Goal: Task Accomplishment & Management: Manage account settings

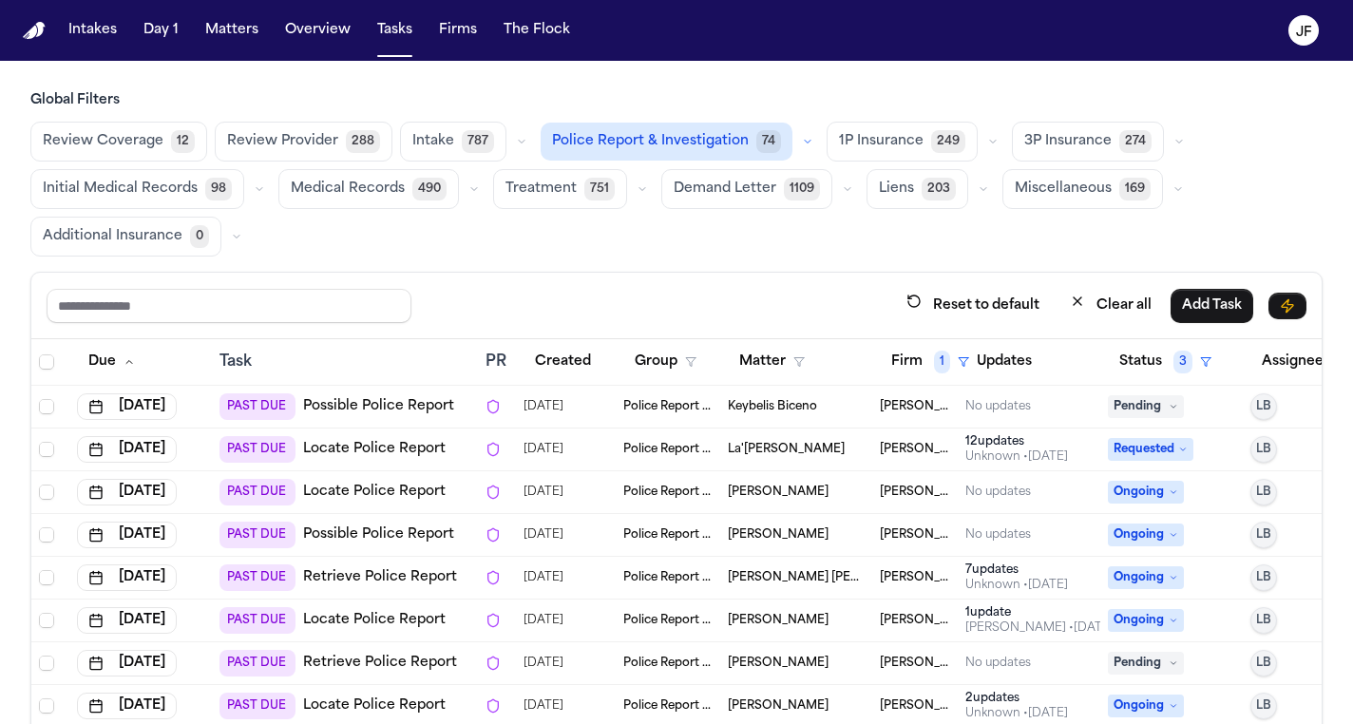
scroll to position [86, 0]
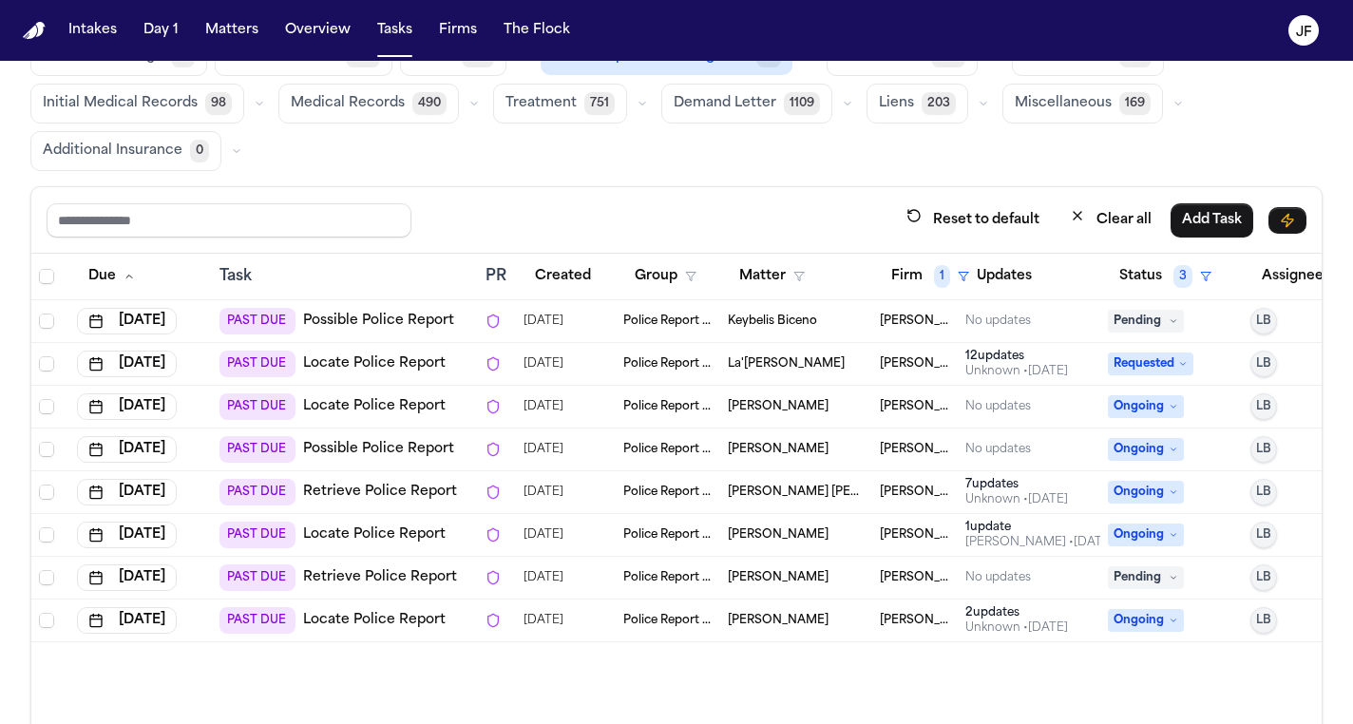
click at [359, 324] on link "Possible Police Report" at bounding box center [378, 321] width 151 height 19
click at [367, 365] on link "Locate Police Report" at bounding box center [374, 363] width 143 height 19
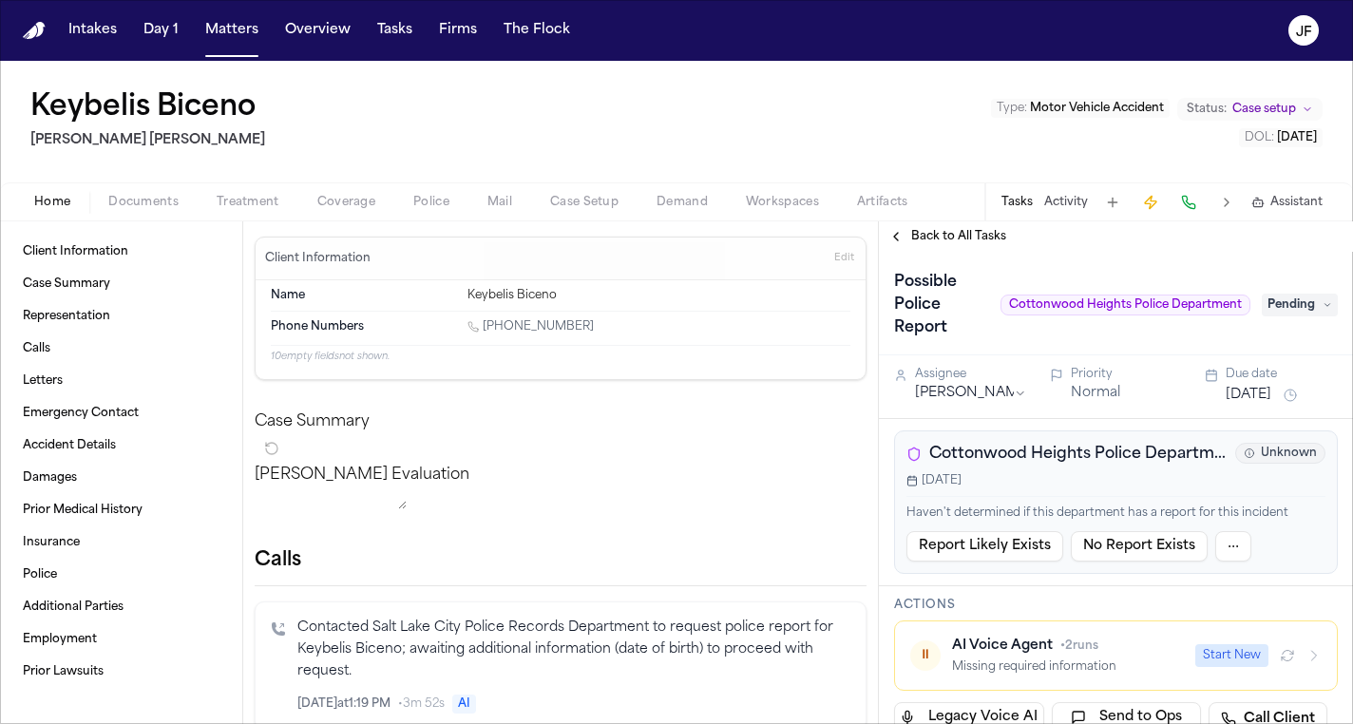
click at [1117, 9] on nav "Intakes Day 1 Matters Overview Tasks Firms The [PERSON_NAME]" at bounding box center [676, 30] width 1353 height 61
click at [1122, 3] on nav "Intakes Day 1 Matters Overview Tasks Firms The [PERSON_NAME]" at bounding box center [676, 30] width 1353 height 61
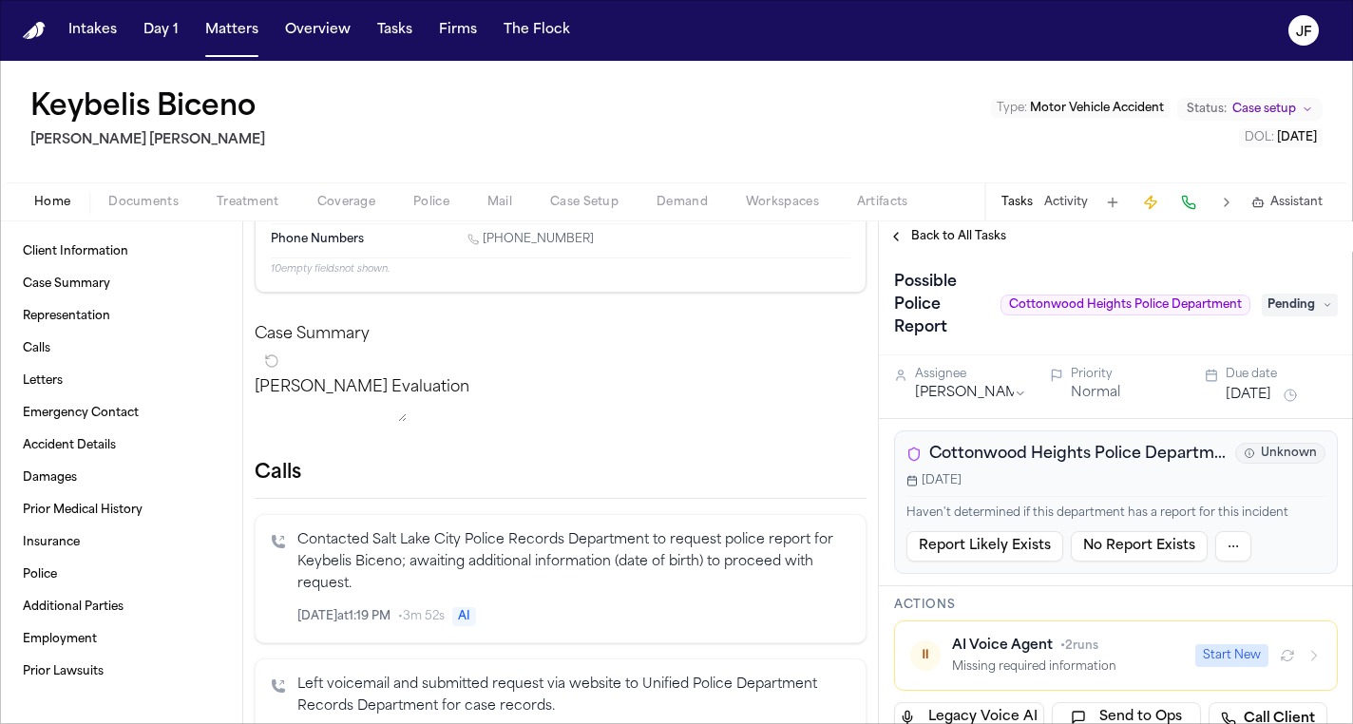
scroll to position [162, 0]
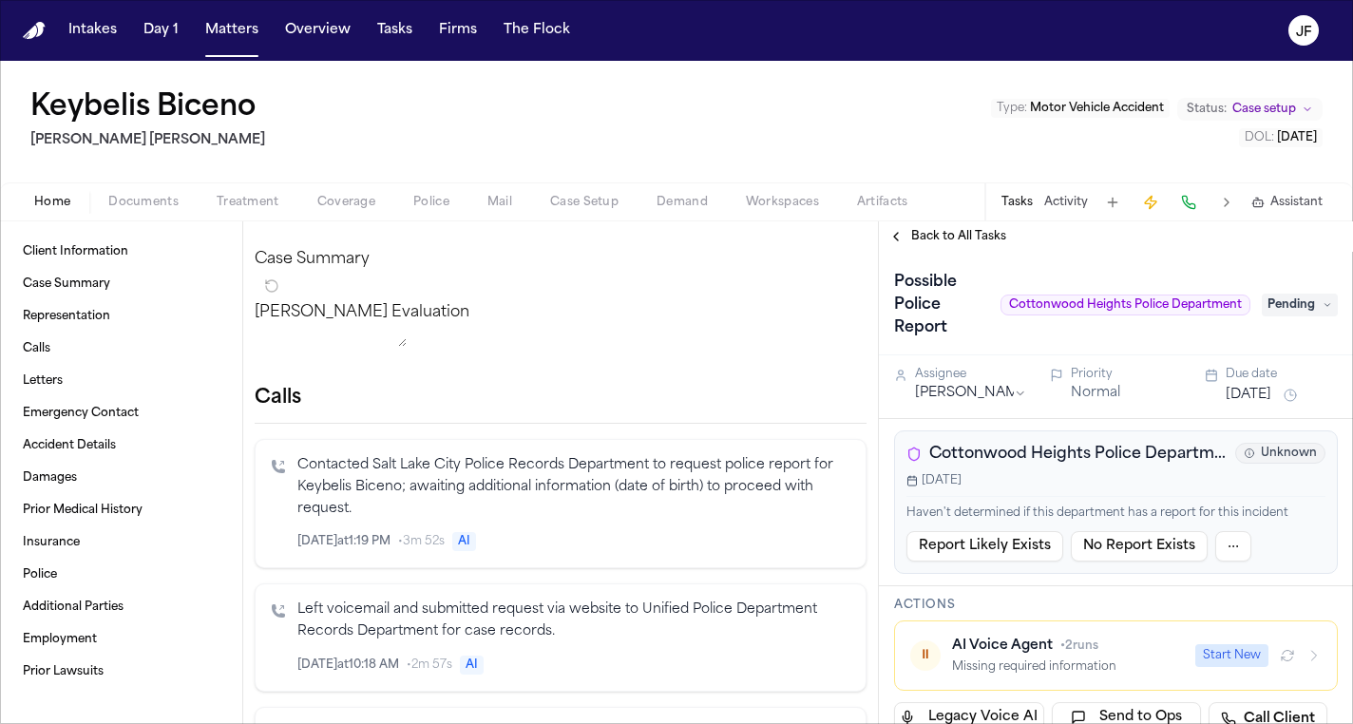
click at [488, 520] on p "Contacted Salt Lake City Police Records Department to request police report for…" at bounding box center [573, 487] width 553 height 65
click at [1109, 492] on div "Cottonwood Heights Police Department ([GEOGRAPHIC_DATA]) Unknown [DATE] Haven't…" at bounding box center [1116, 501] width 444 height 143
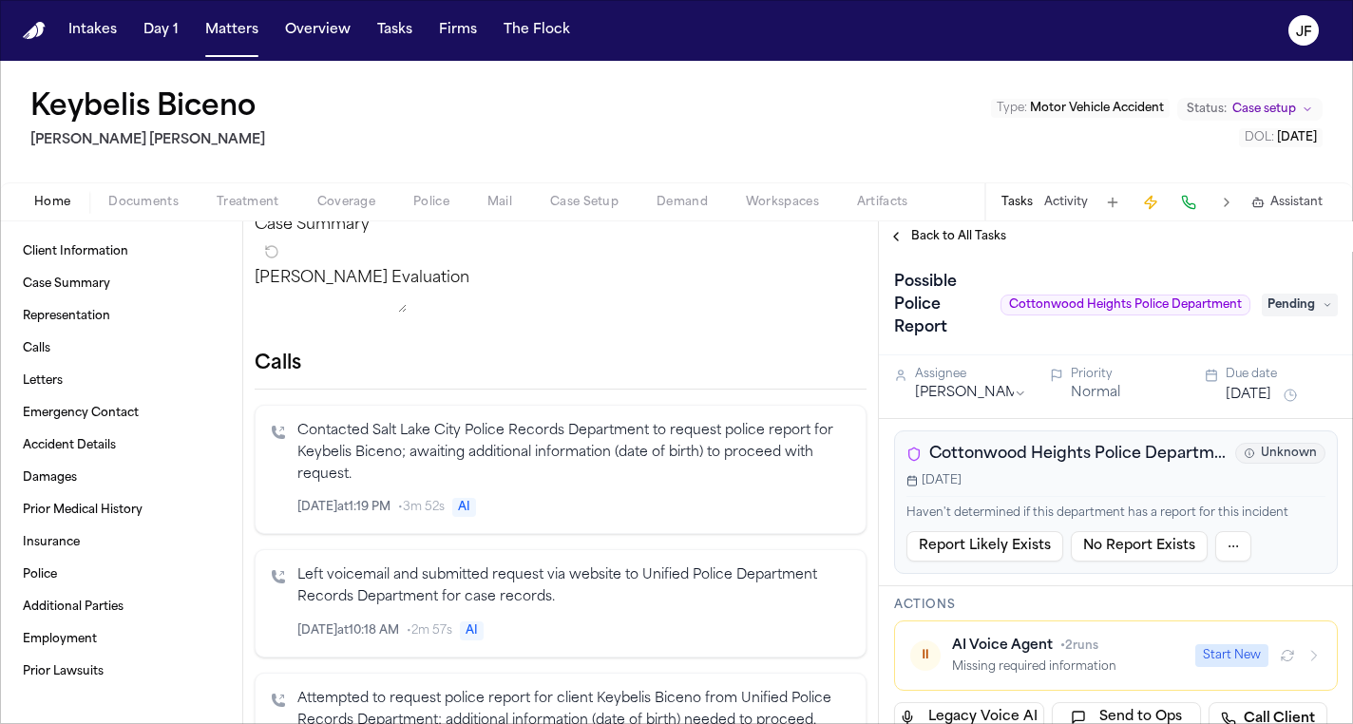
scroll to position [202, 0]
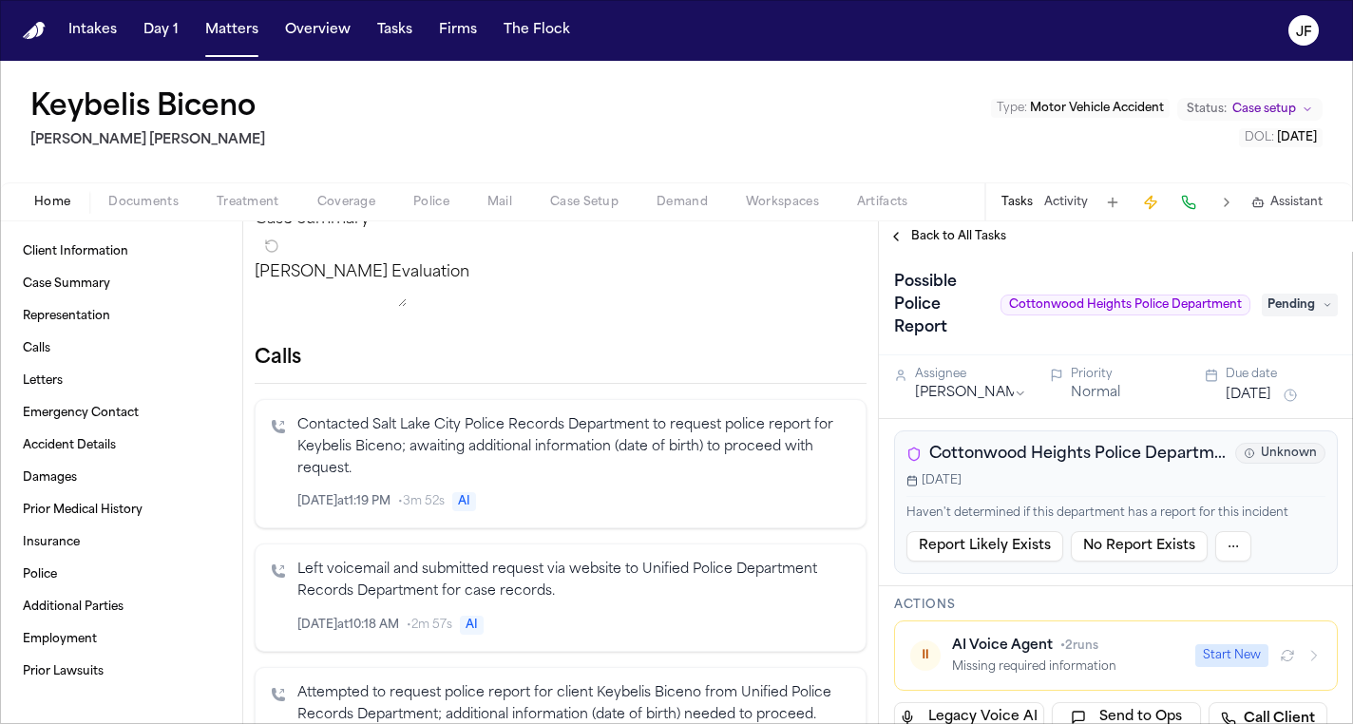
click at [528, 467] on p "Contacted Salt Lake City Police Records Department to request police report for…" at bounding box center [573, 447] width 553 height 65
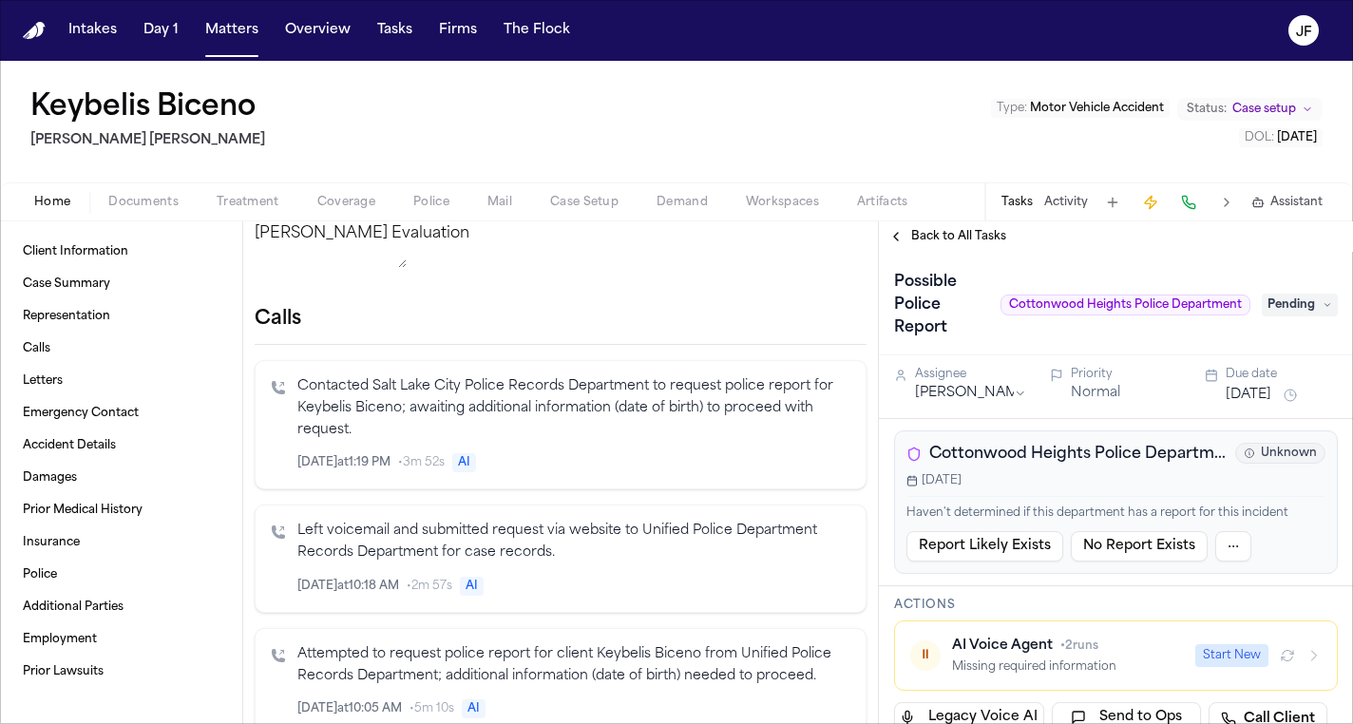
scroll to position [254, 0]
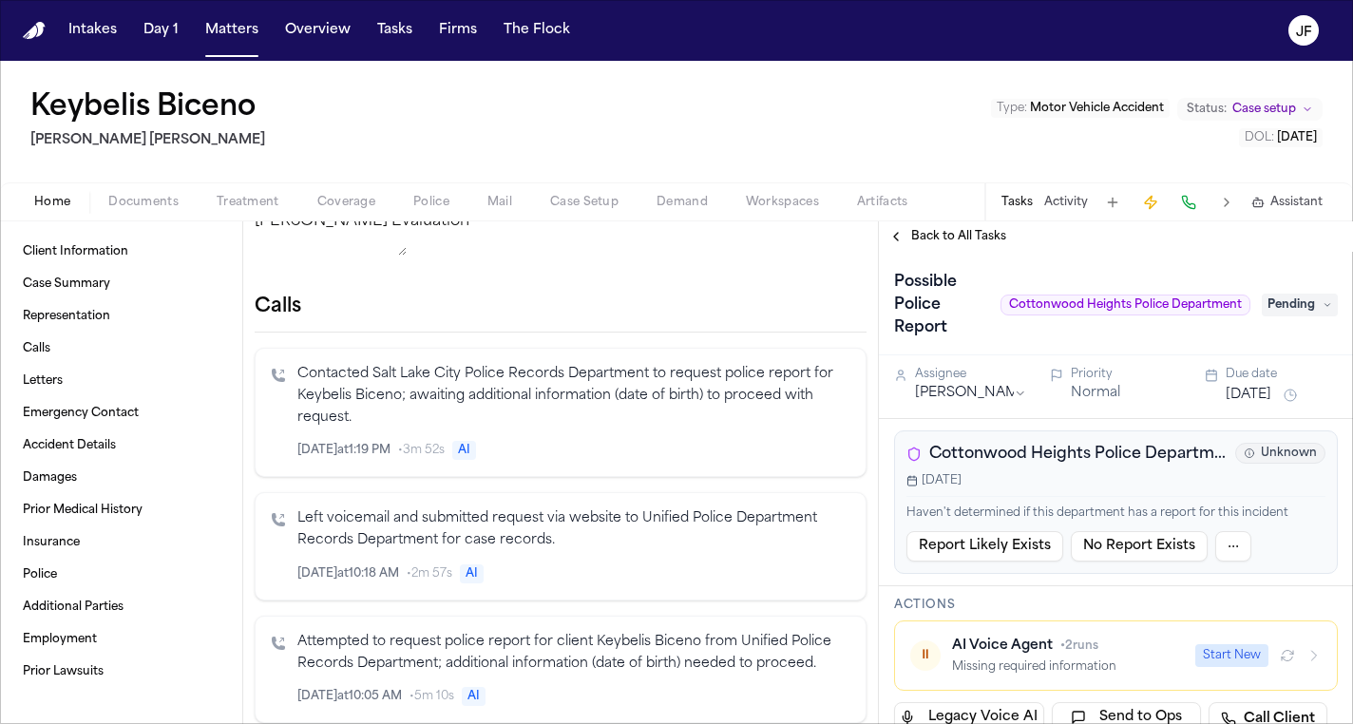
click at [560, 564] on div "Left voicemail and submitted request via website to Unified Police Department R…" at bounding box center [573, 546] width 553 height 76
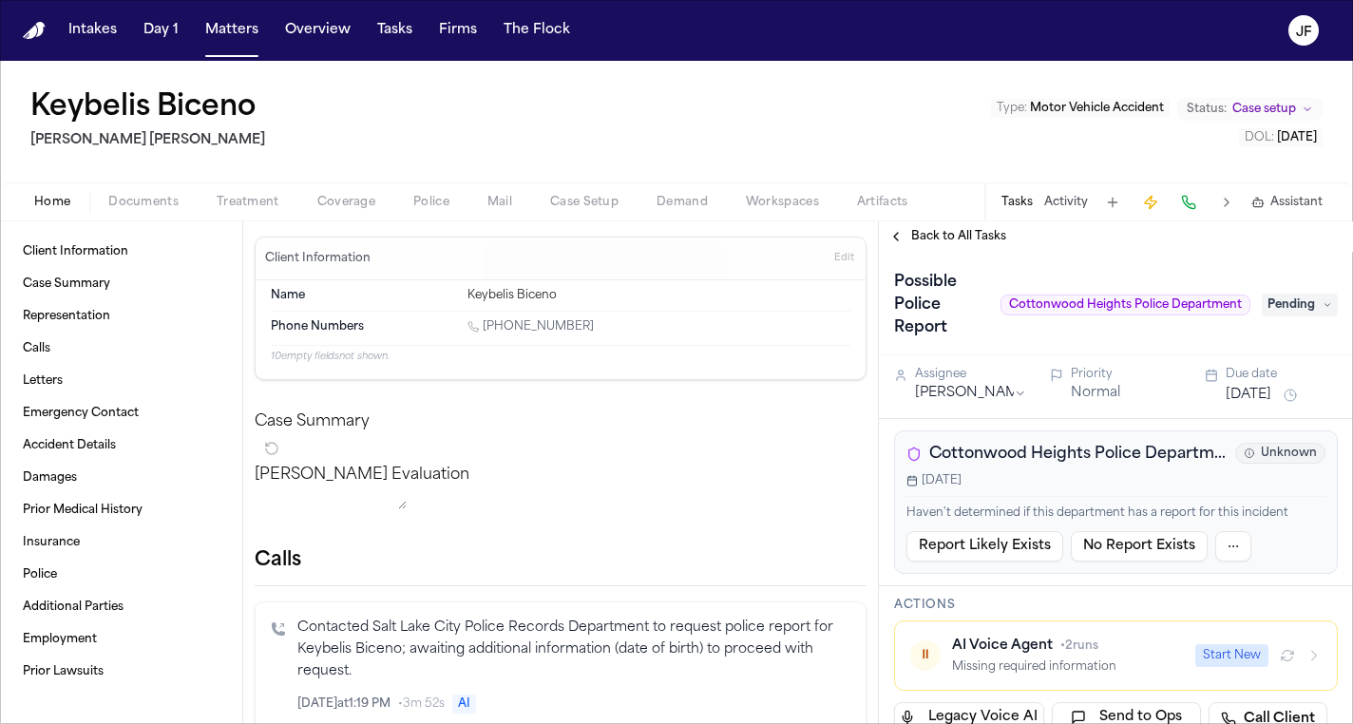
scroll to position [0, 0]
click at [1283, 294] on span "Pending" at bounding box center [1300, 305] width 76 height 23
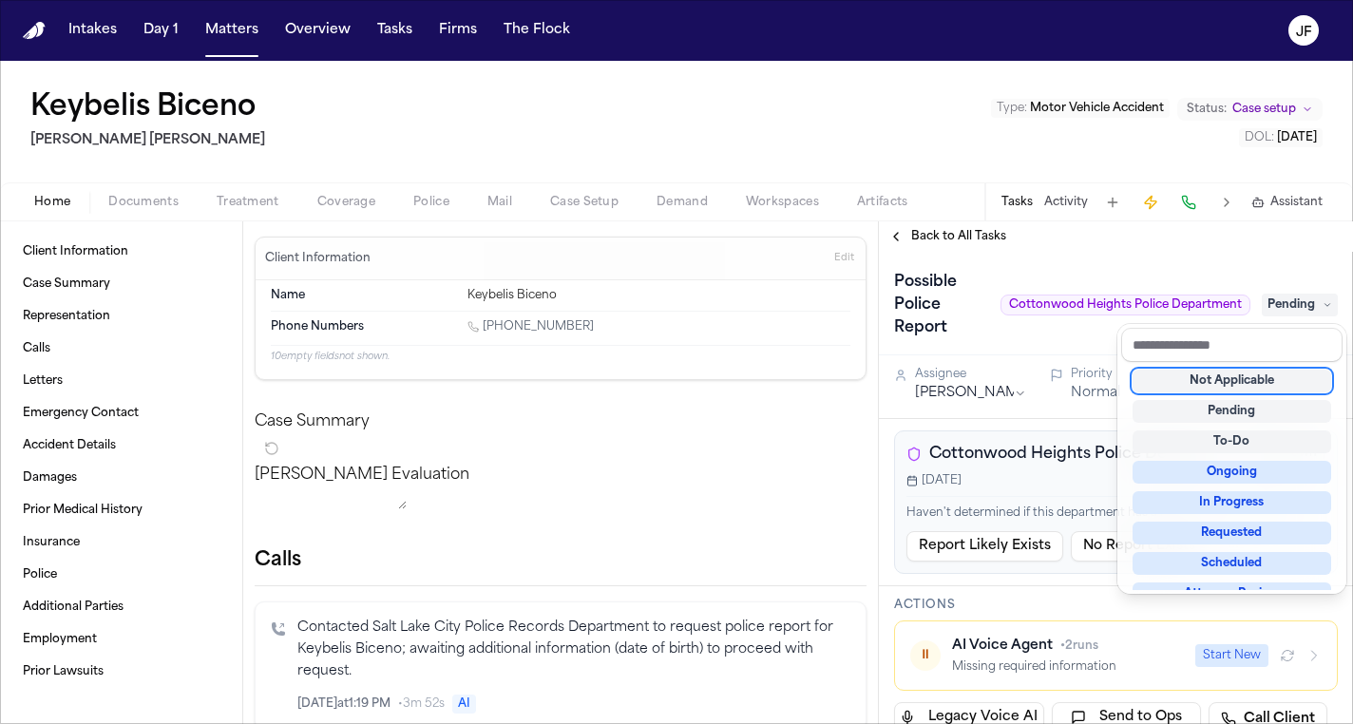
click at [1081, 259] on div "Possible Police Report Cottonwood Heights Police Department Pending" at bounding box center [1116, 304] width 474 height 104
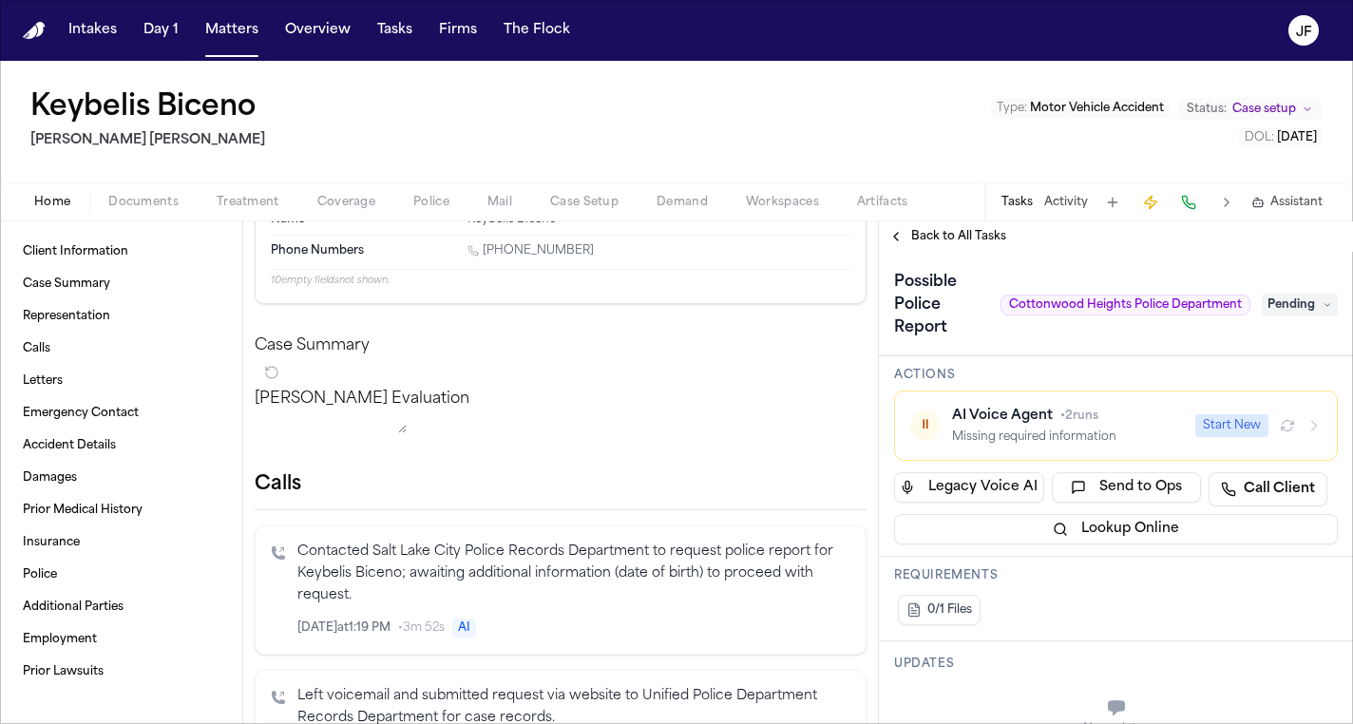
scroll to position [123, 0]
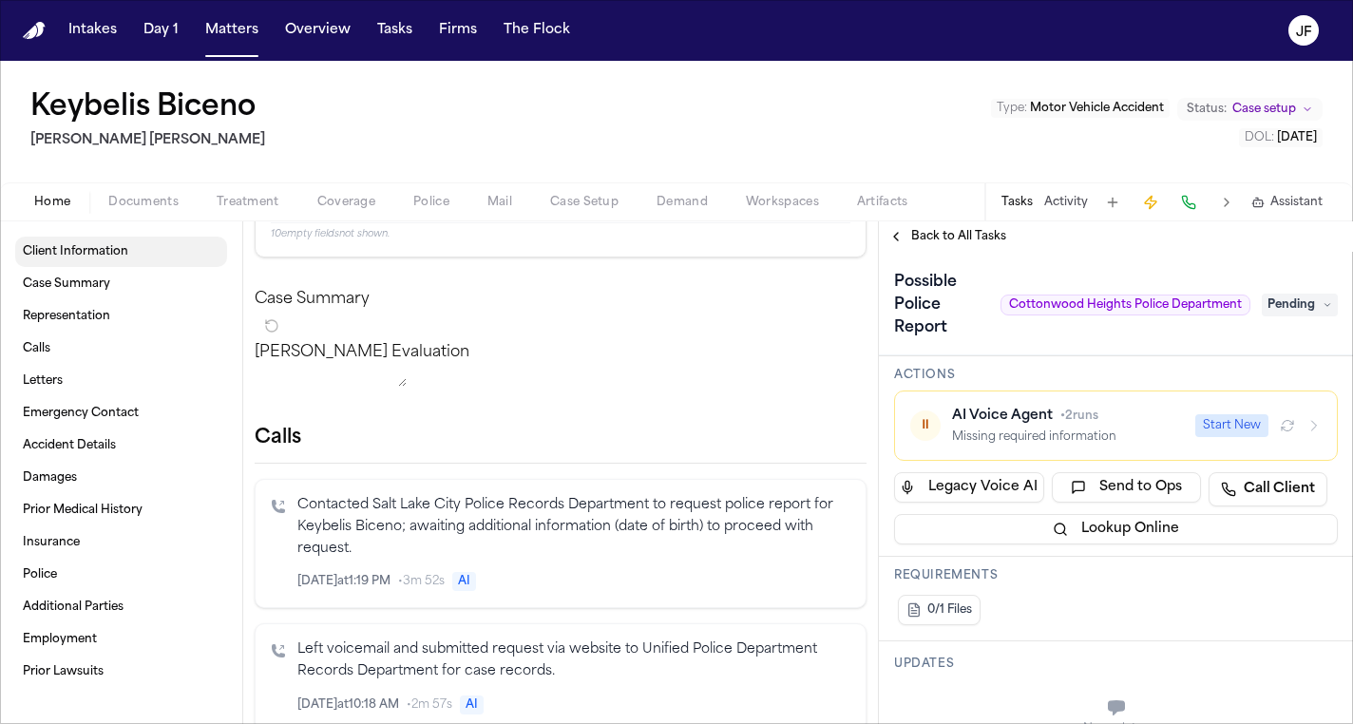
click at [118, 262] on link "Client Information" at bounding box center [121, 252] width 212 height 30
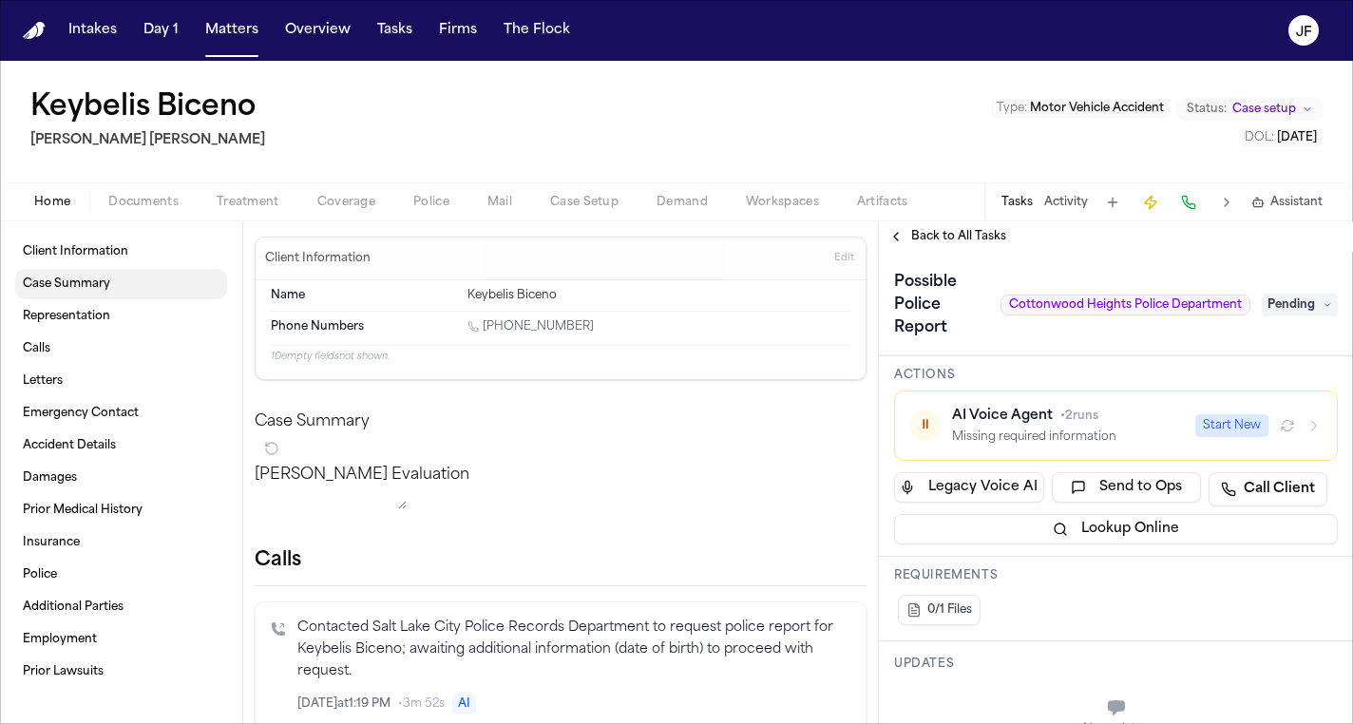
click at [104, 290] on span "Case Summary" at bounding box center [66, 284] width 87 height 15
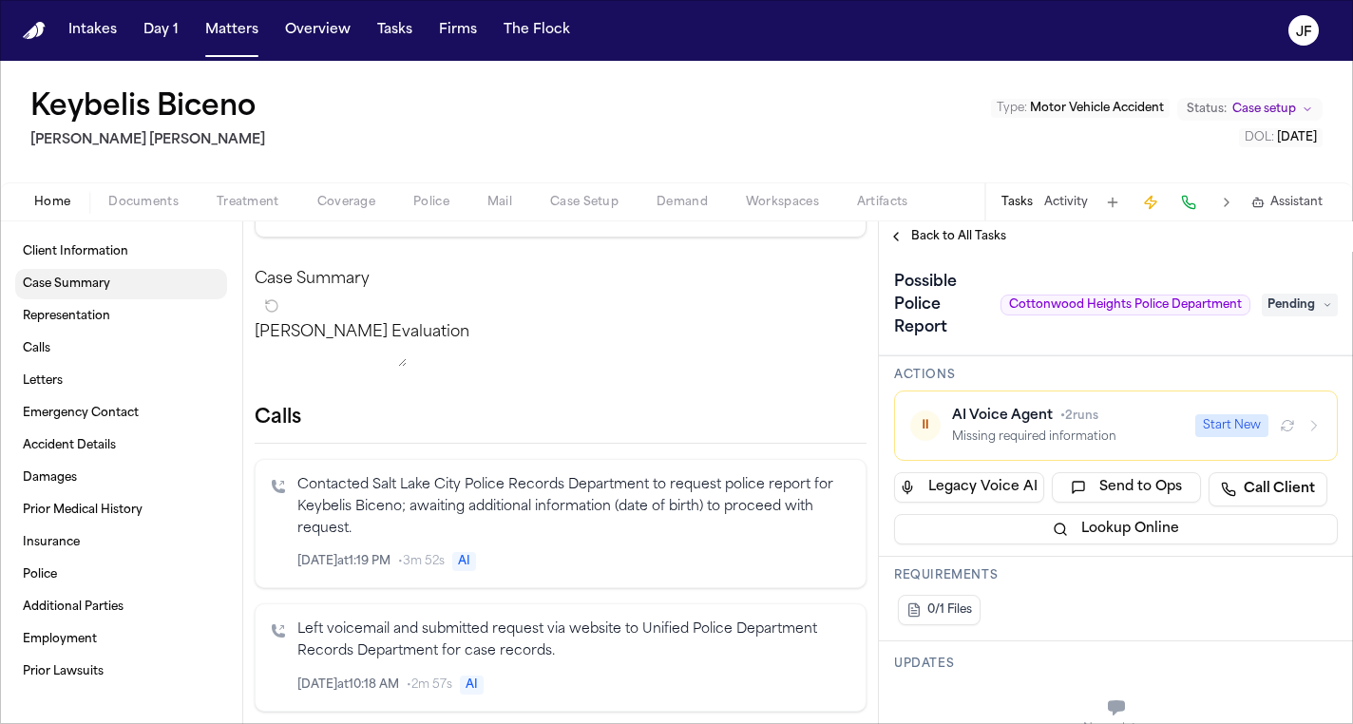
scroll to position [163, 0]
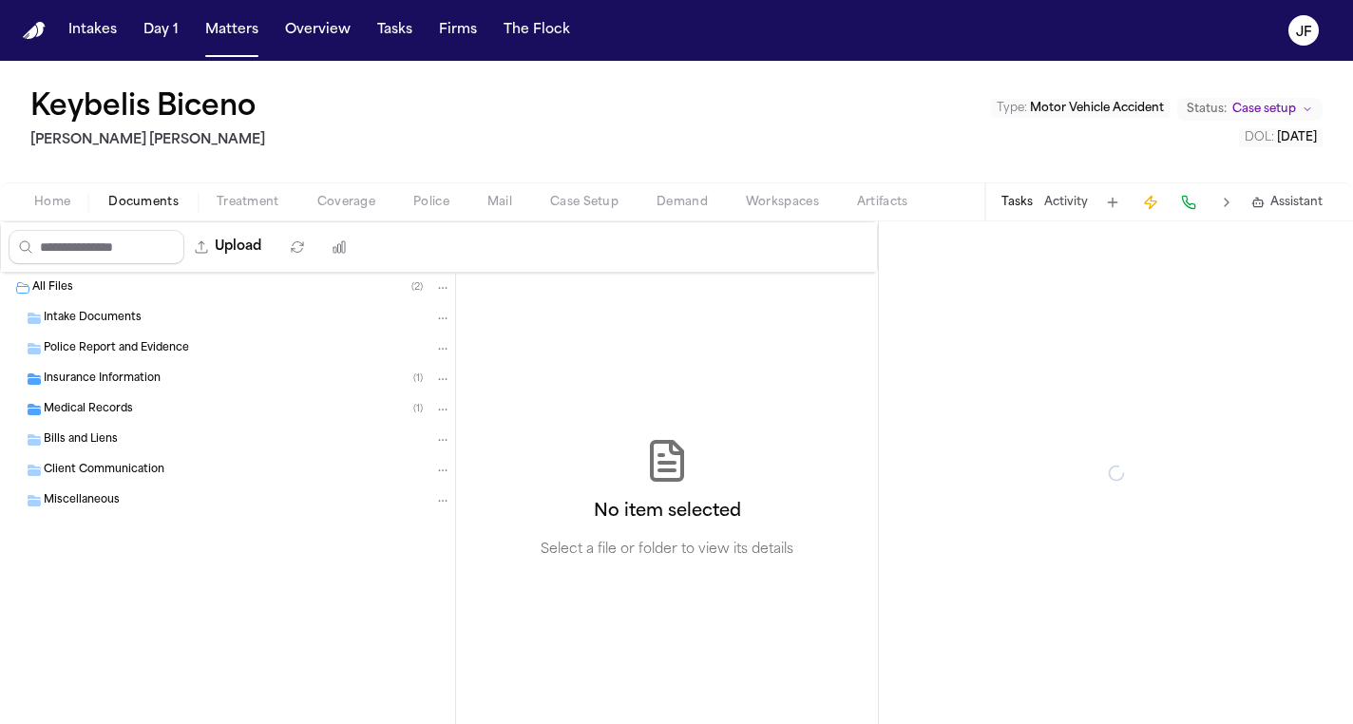
click at [149, 202] on span "Documents" at bounding box center [143, 202] width 70 height 15
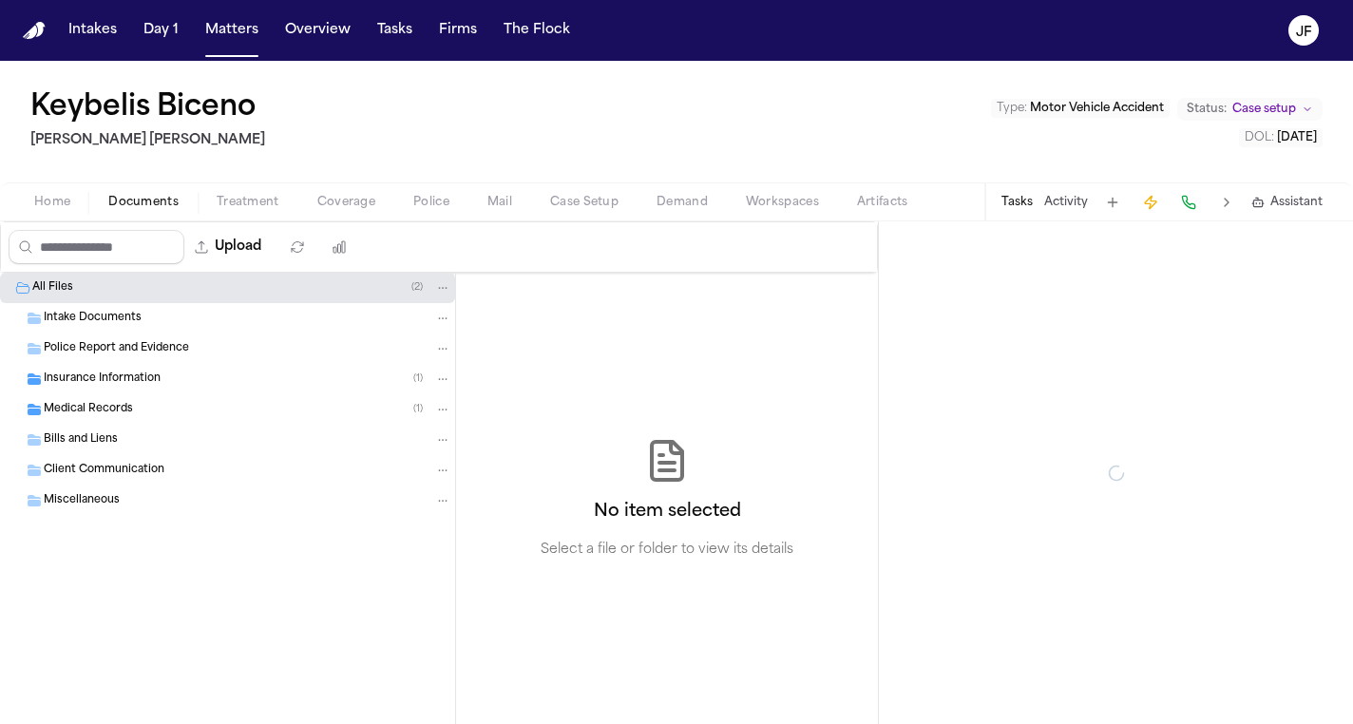
click at [90, 323] on span "Intake Documents" at bounding box center [93, 319] width 98 height 16
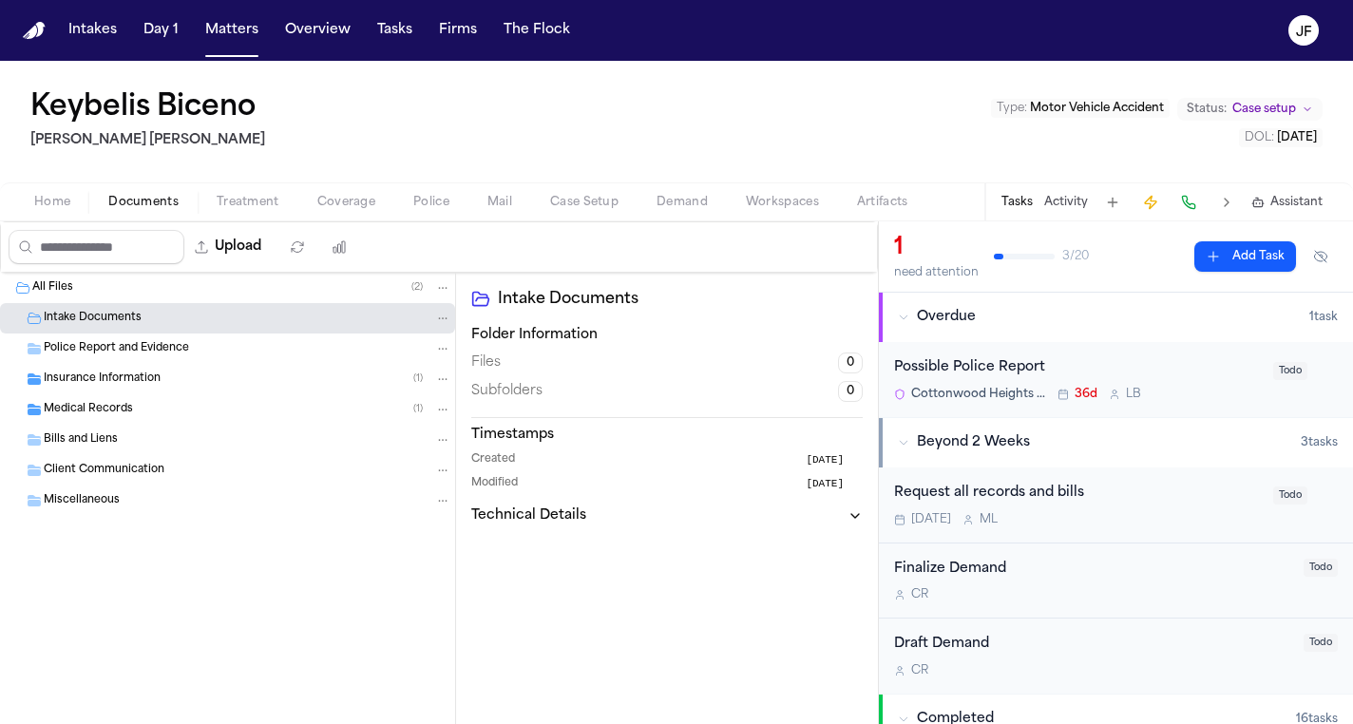
click at [66, 218] on div "Home Documents Treatment Coverage Police Mail Case Setup Demand Workspaces Arti…" at bounding box center [676, 201] width 1353 height 38
click at [54, 203] on span "Home" at bounding box center [52, 202] width 36 height 15
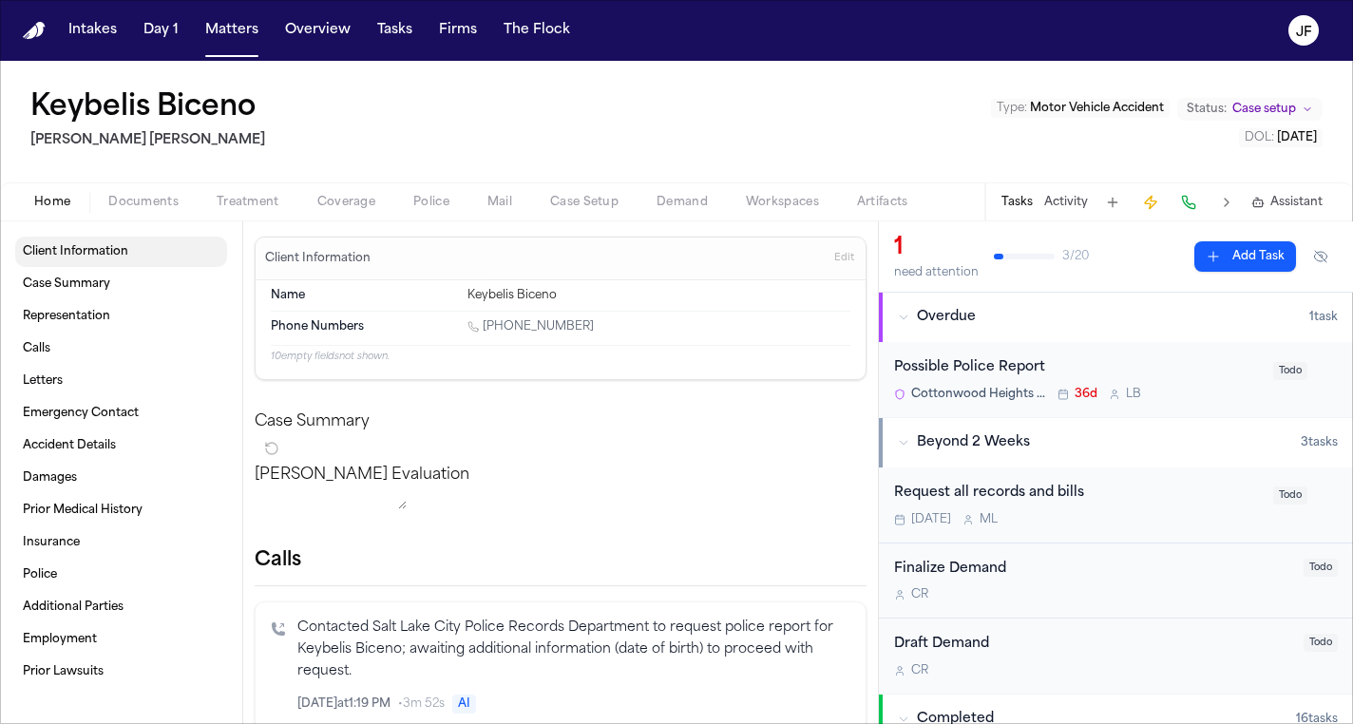
click at [76, 258] on span "Client Information" at bounding box center [75, 251] width 105 height 15
click at [84, 250] on span "Client Information" at bounding box center [75, 251] width 105 height 15
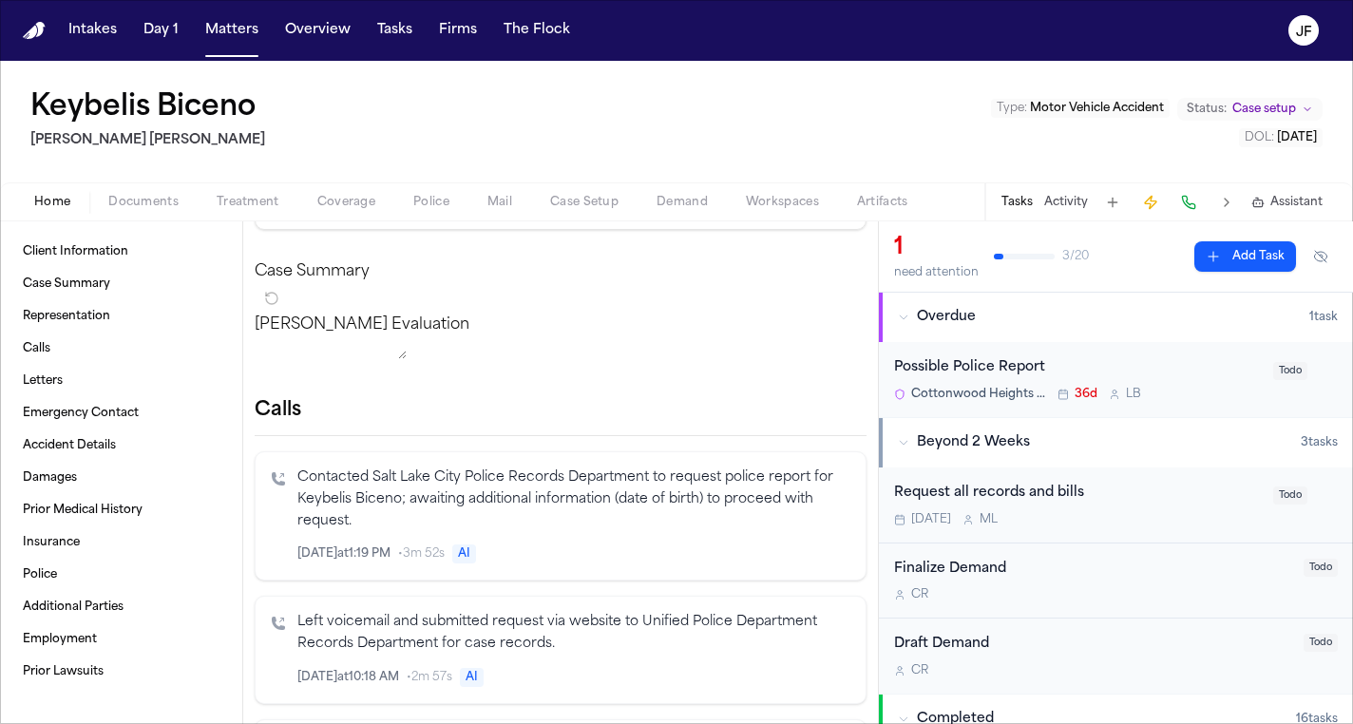
scroll to position [148, 0]
click at [490, 520] on p "Contacted Salt Lake City Police Records Department to request police report for…" at bounding box center [573, 501] width 553 height 65
click at [109, 263] on link "Client Information" at bounding box center [121, 252] width 212 height 30
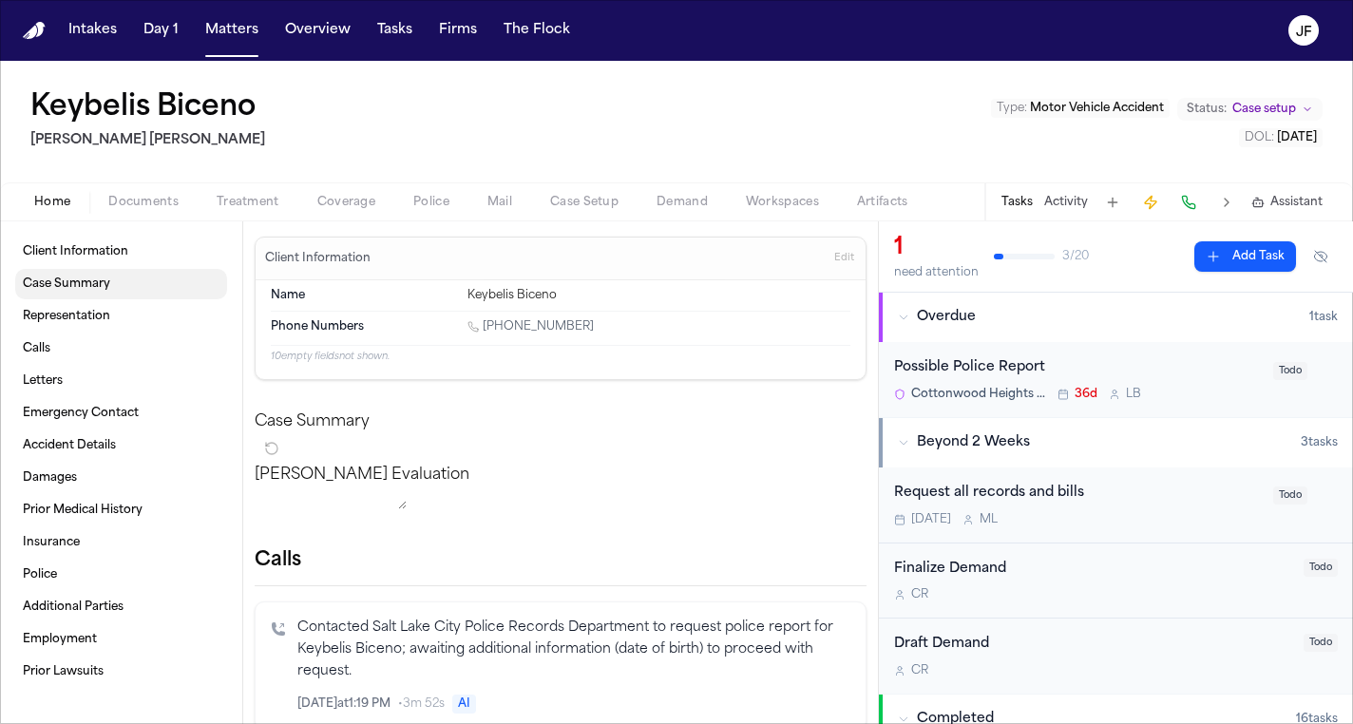
click at [122, 290] on link "Case Summary" at bounding box center [121, 284] width 212 height 30
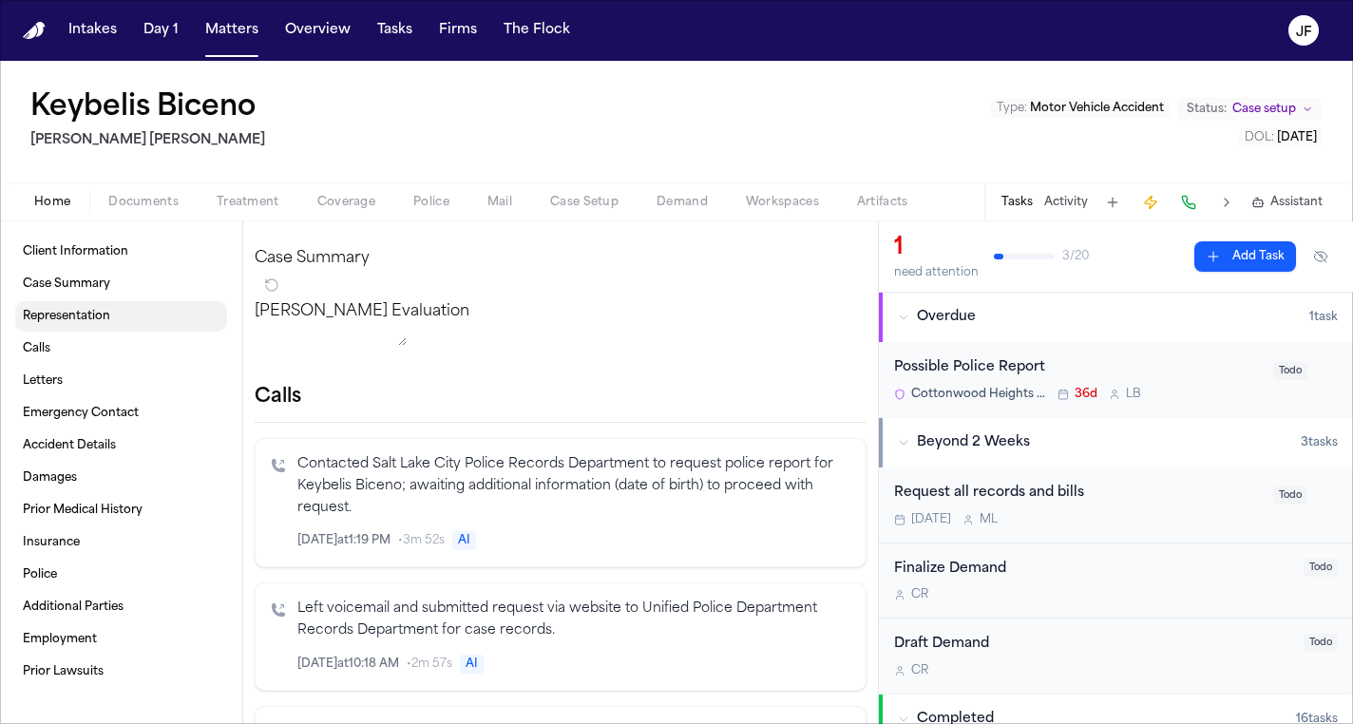
click at [125, 320] on link "Representation" at bounding box center [121, 316] width 212 height 30
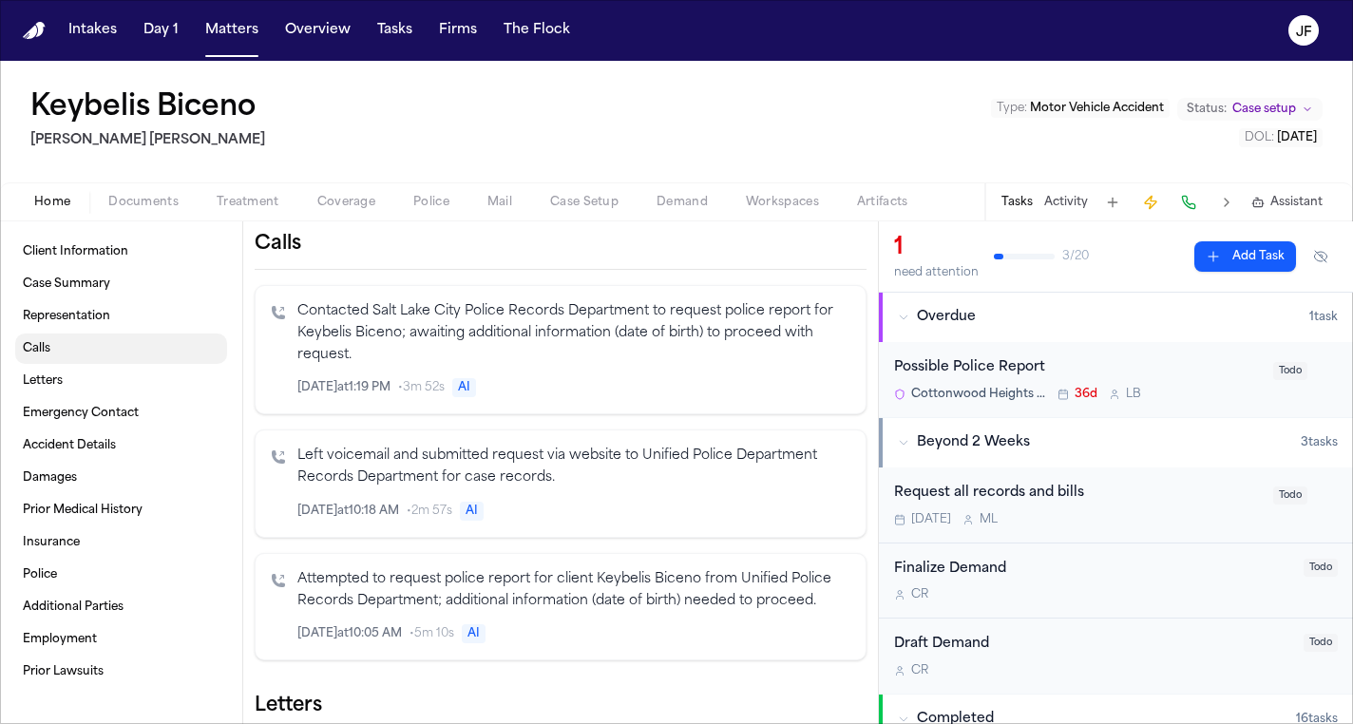
click at [120, 355] on link "Calls" at bounding box center [121, 349] width 212 height 30
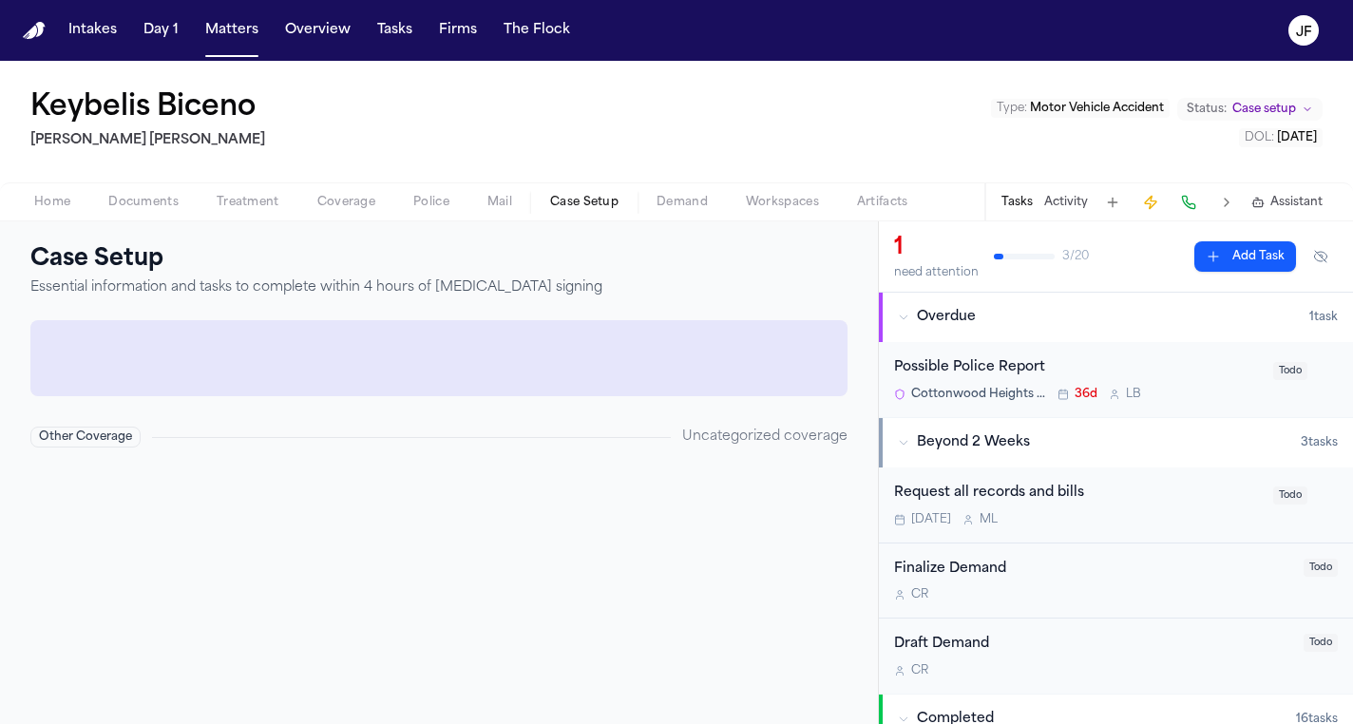
click at [601, 212] on span "button" at bounding box center [584, 213] width 91 height 2
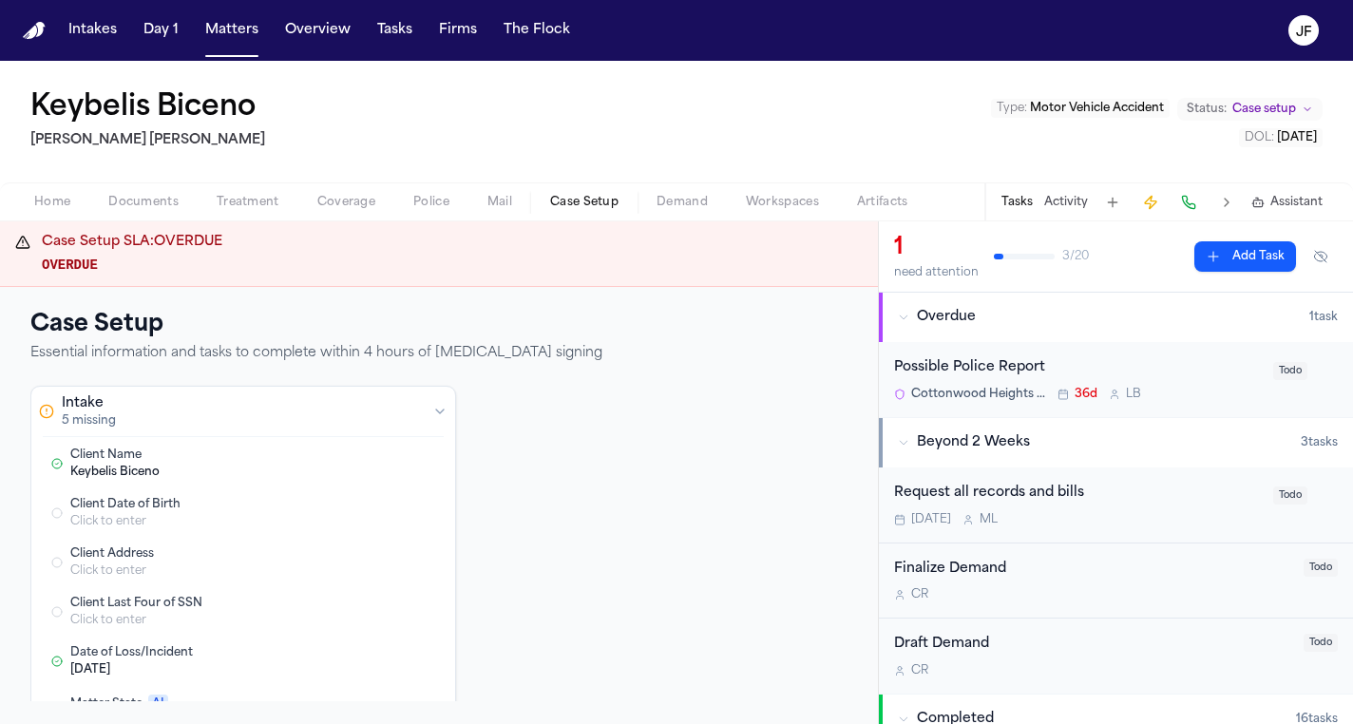
click at [967, 371] on div "Possible Police Report" at bounding box center [1078, 368] width 368 height 22
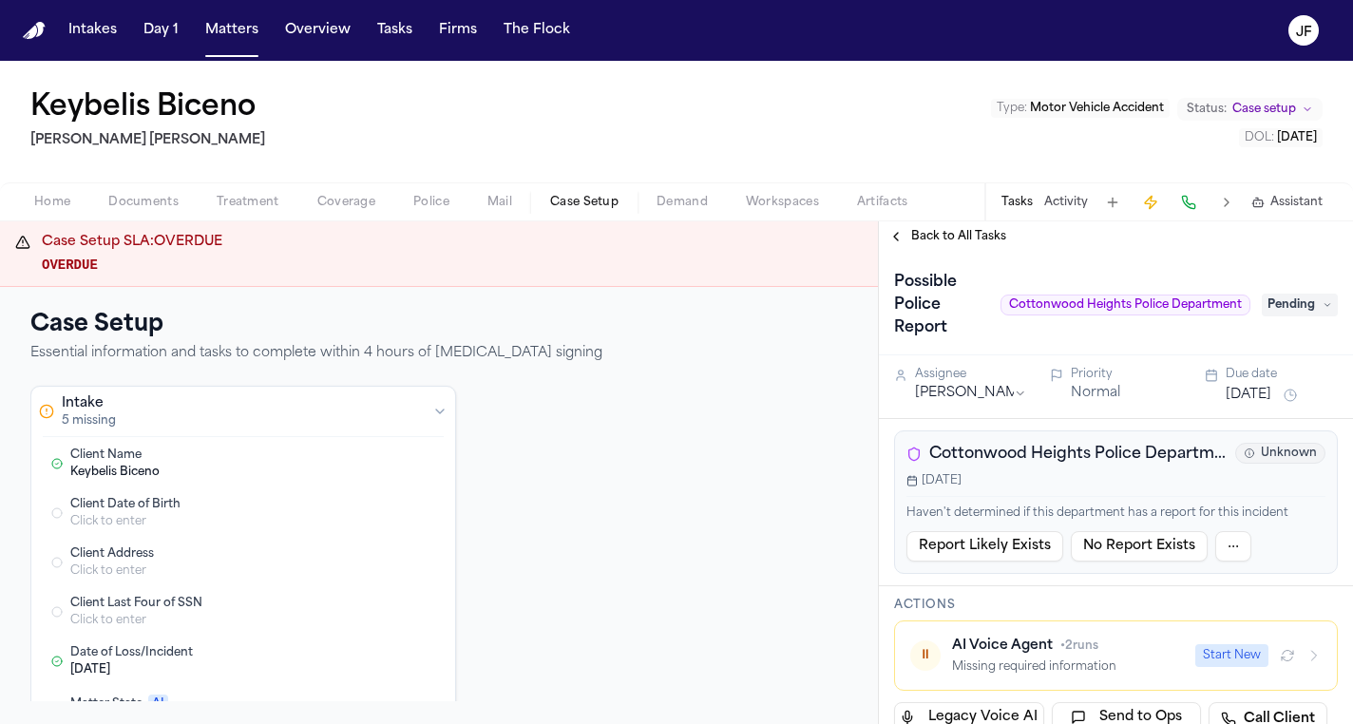
click at [1294, 299] on span "Pending" at bounding box center [1300, 305] width 76 height 23
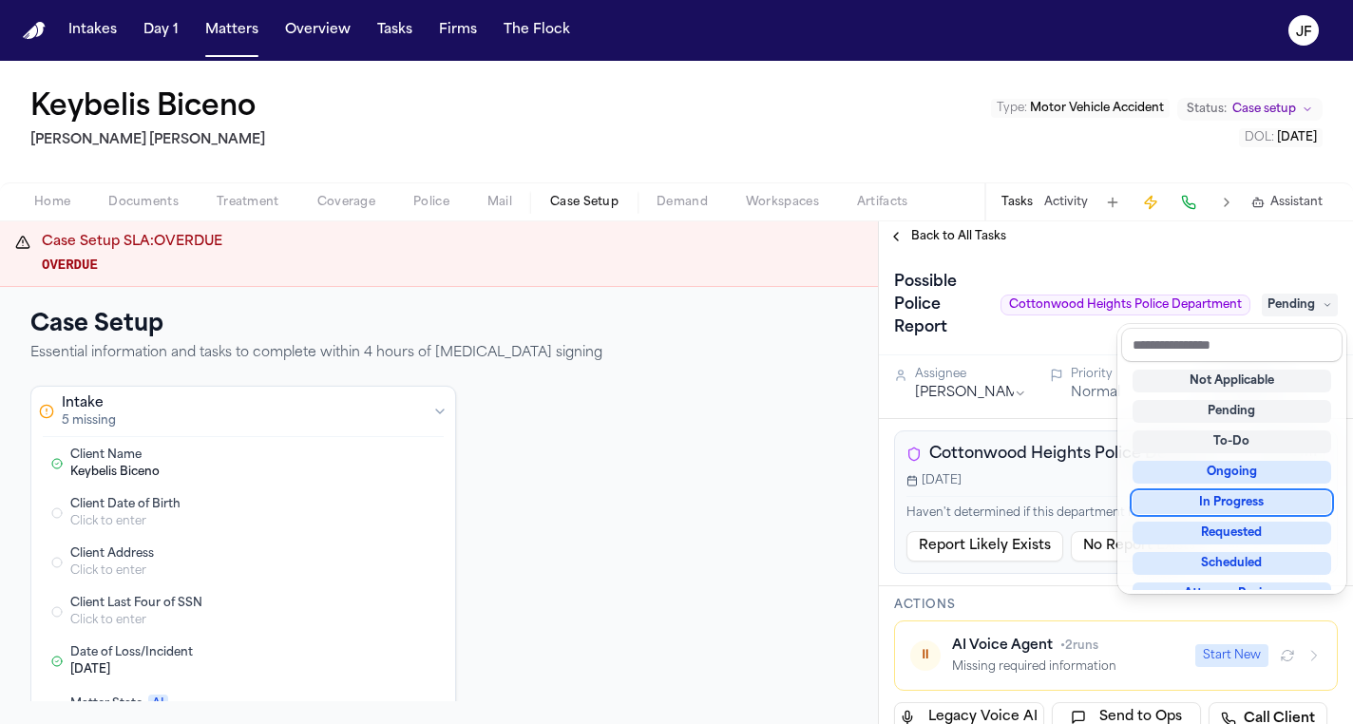
drag, startPoint x: 1238, startPoint y: 505, endPoint x: 1233, endPoint y: 473, distance: 31.7
click at [1233, 473] on div "Not Applicable Pending To-Do Ongoing In Progress Requested Scheduled Attorney R…" at bounding box center [1231, 476] width 221 height 228
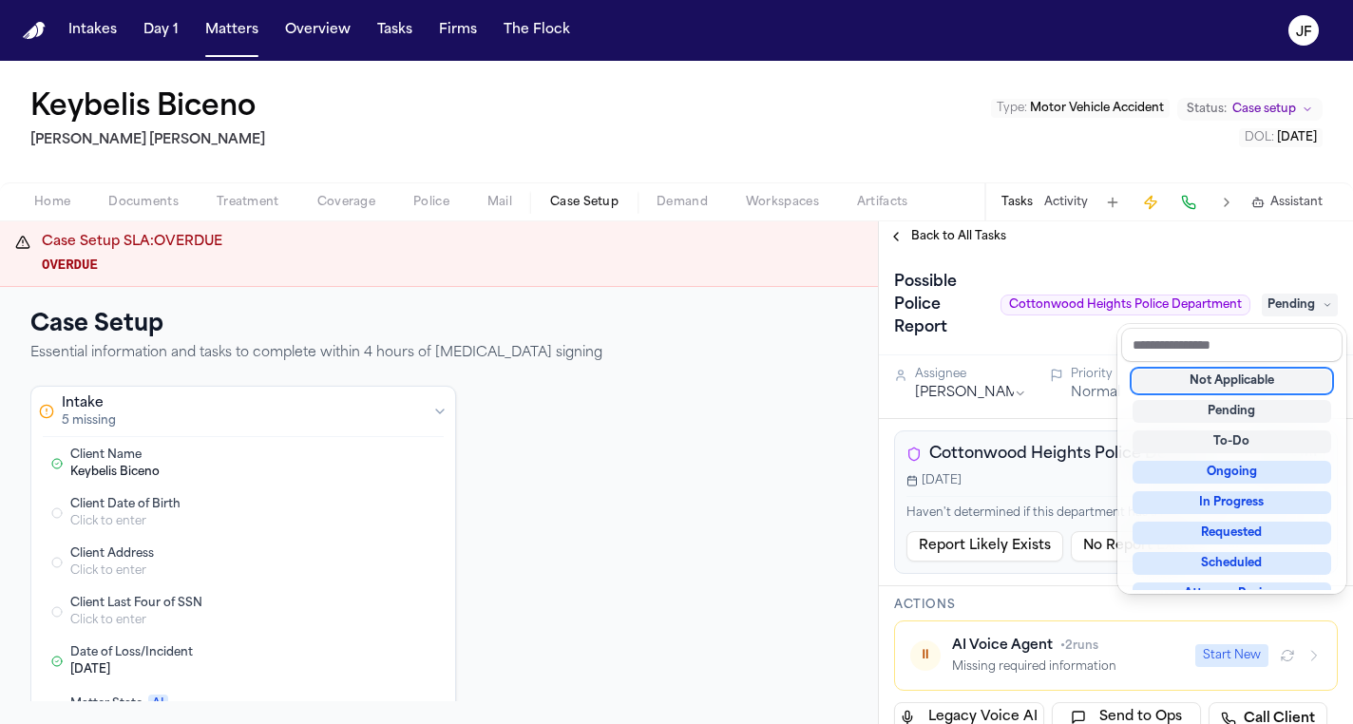
click at [1172, 277] on div "Possible Police Report Cottonwood Heights Police Department Pending" at bounding box center [1116, 305] width 444 height 76
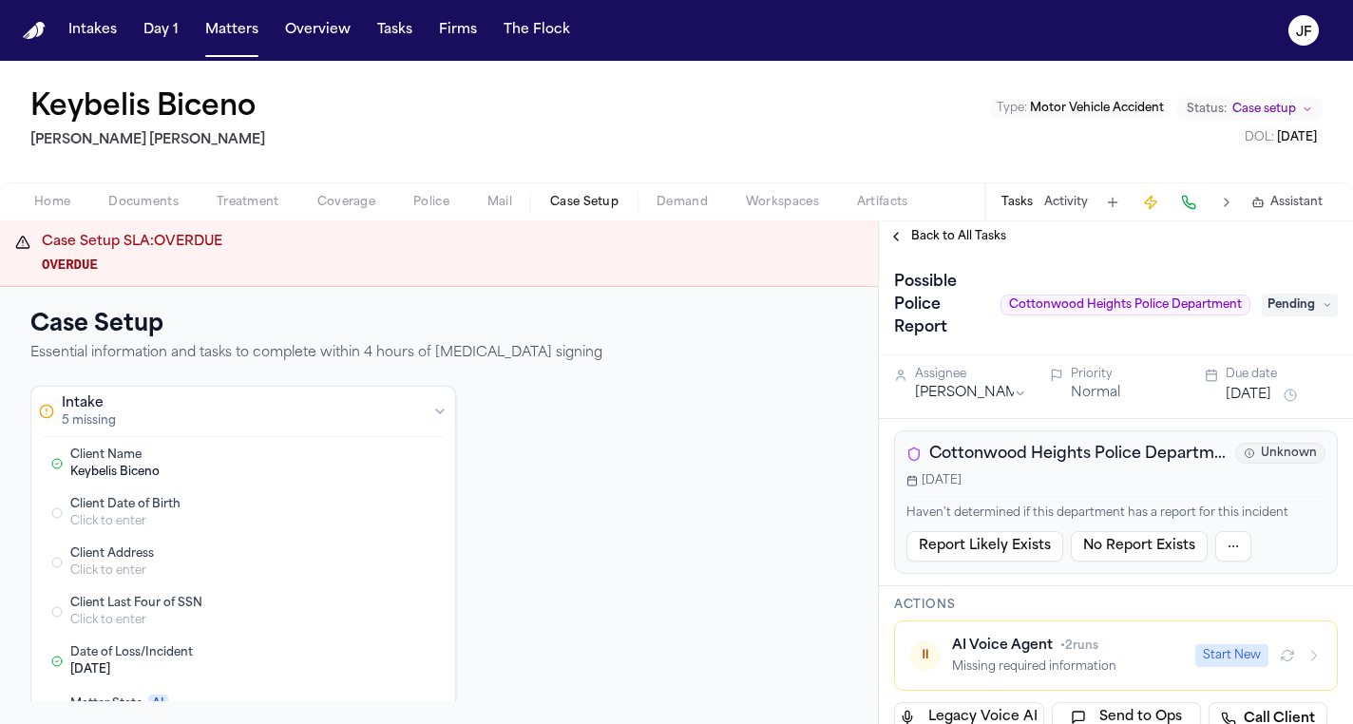
click at [1314, 300] on span "Pending" at bounding box center [1300, 305] width 76 height 23
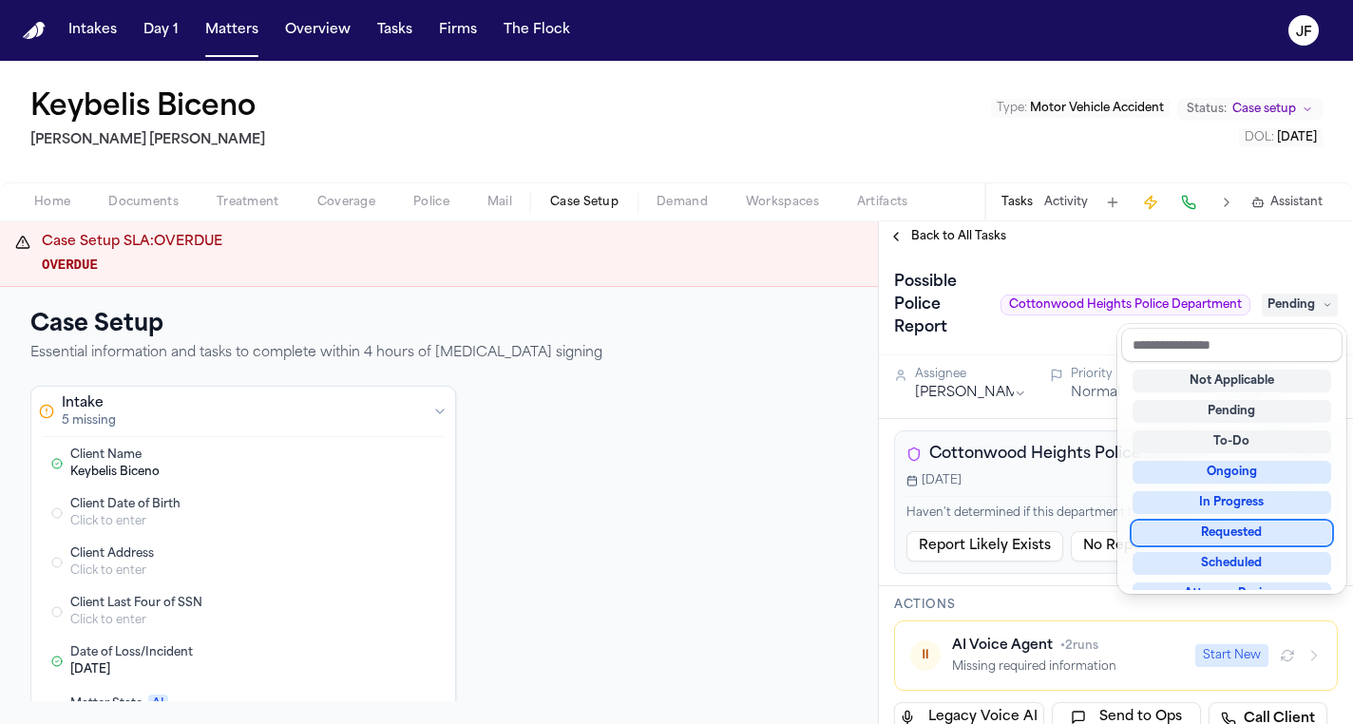
click at [755, 556] on div "Case Setup SLA: OVERDUE OVERDUE Case Setup Essential information and tasks to c…" at bounding box center [676, 472] width 1353 height 503
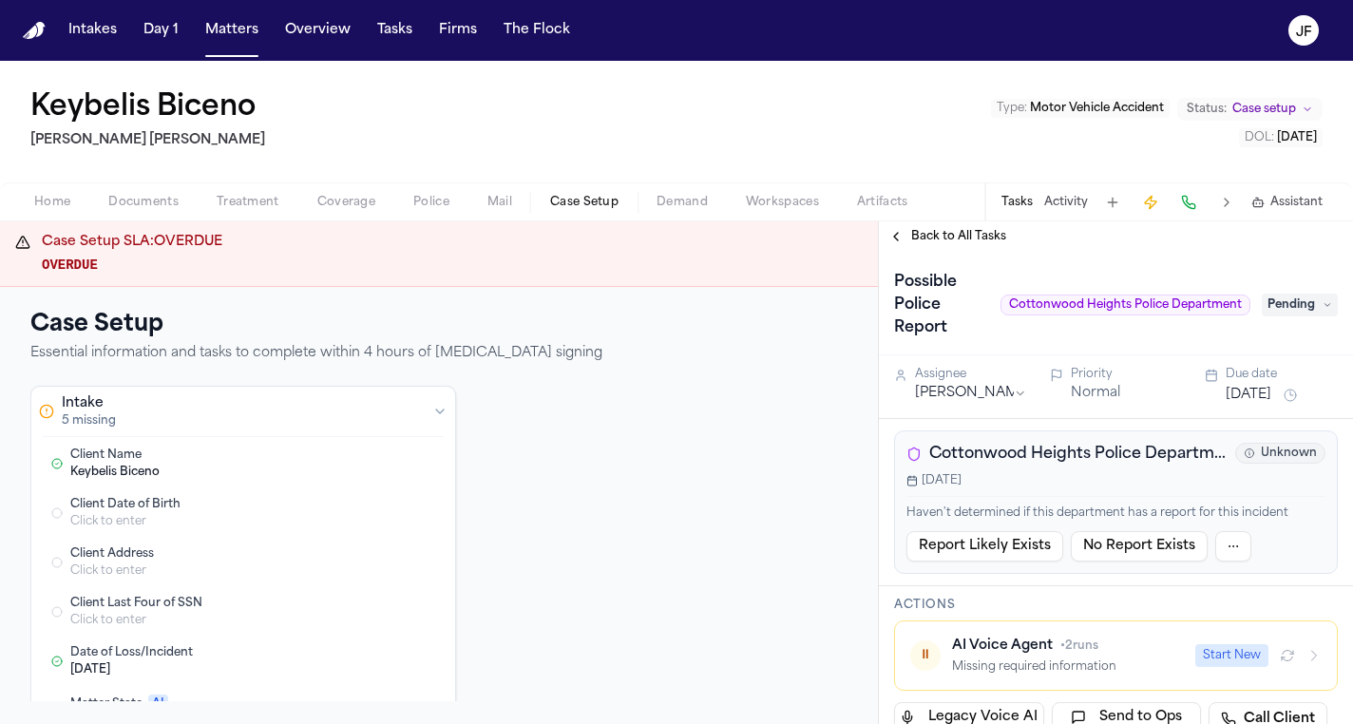
click at [403, 220] on div "Home Documents Treatment Coverage Police Mail Case Setup Demand Workspaces Arti…" at bounding box center [676, 201] width 1353 height 38
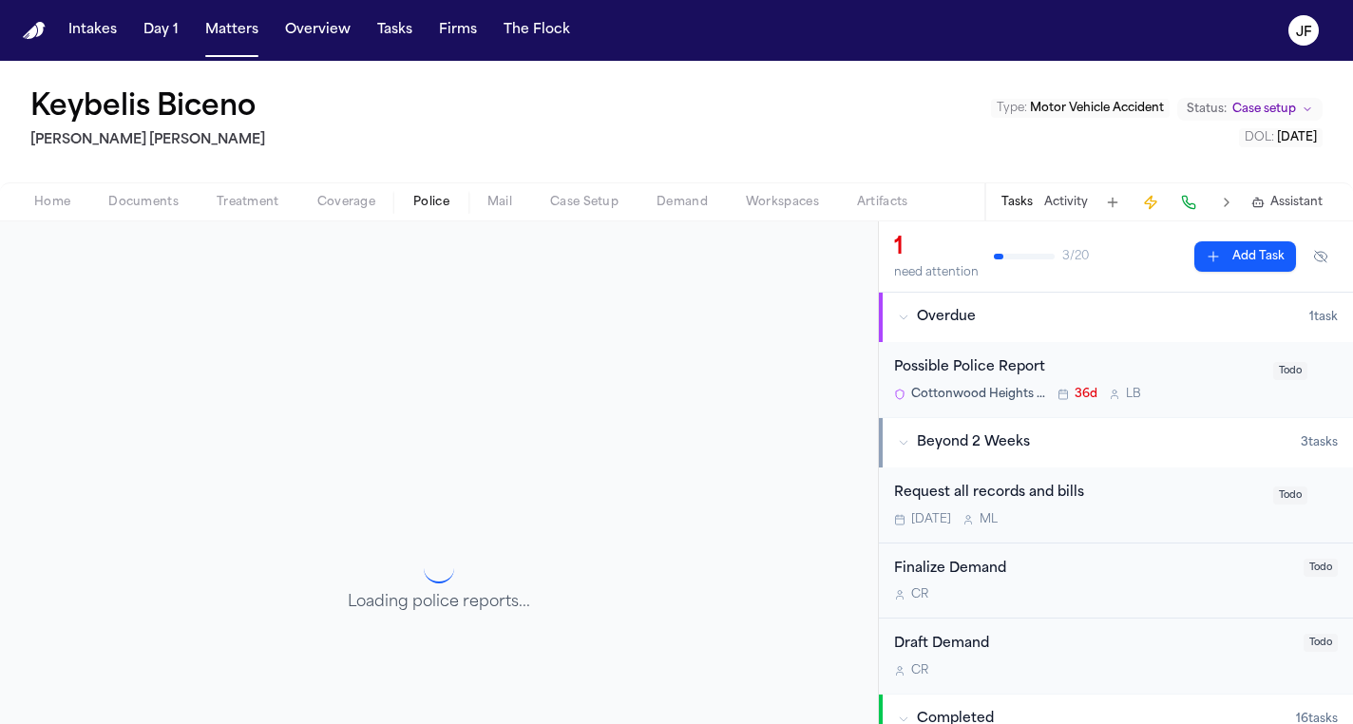
click at [424, 213] on span "button" at bounding box center [431, 213] width 59 height 2
click at [764, 4] on nav "Intakes Day 1 Matters Overview Tasks Firms The [PERSON_NAME]" at bounding box center [676, 30] width 1353 height 61
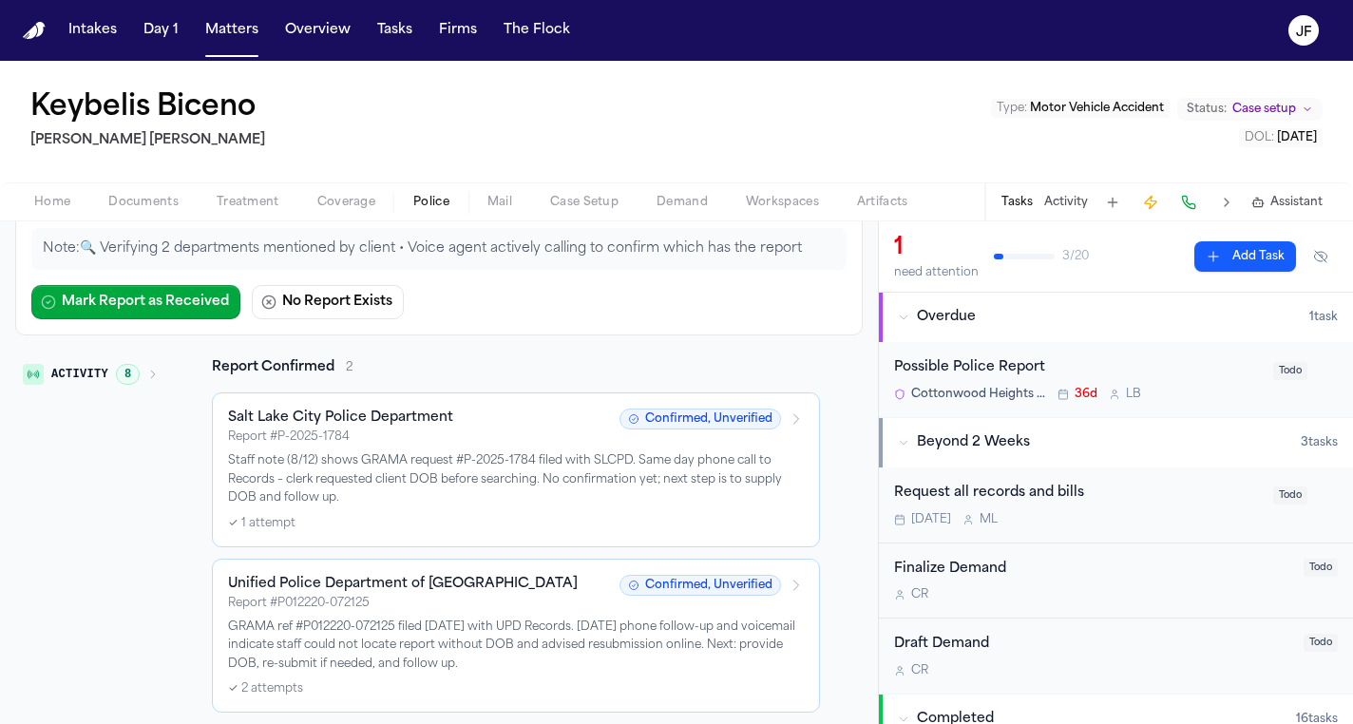
click at [993, 369] on div "Possible Police Report" at bounding box center [1078, 368] width 368 height 22
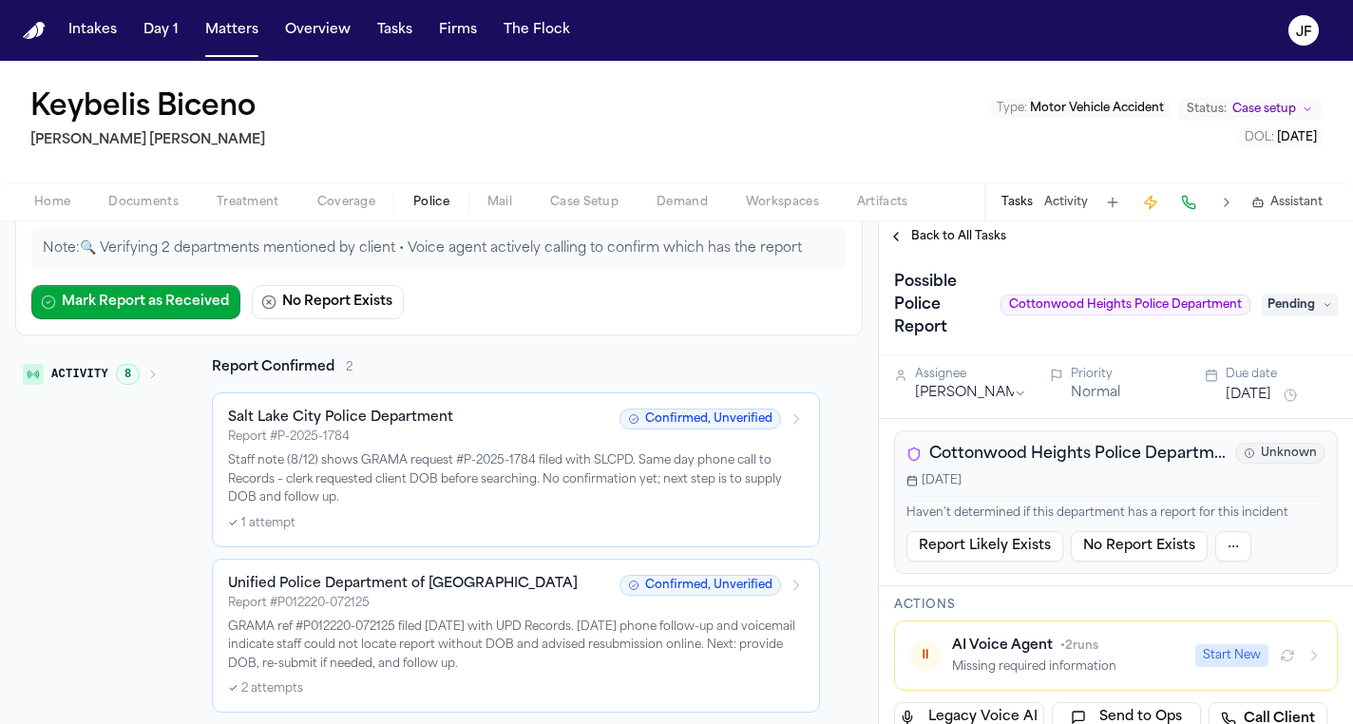
click at [1292, 299] on span "Pending" at bounding box center [1300, 305] width 76 height 23
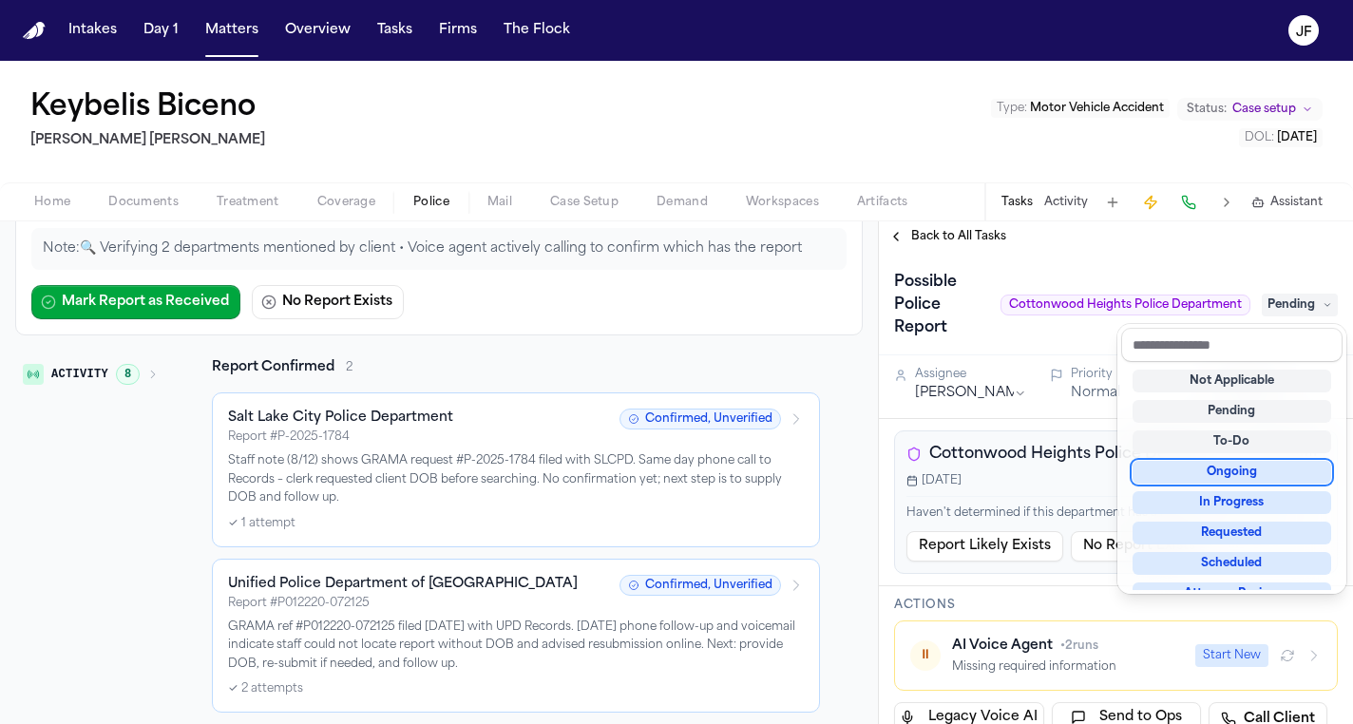
click at [1202, 473] on div "Ongoing" at bounding box center [1232, 472] width 199 height 23
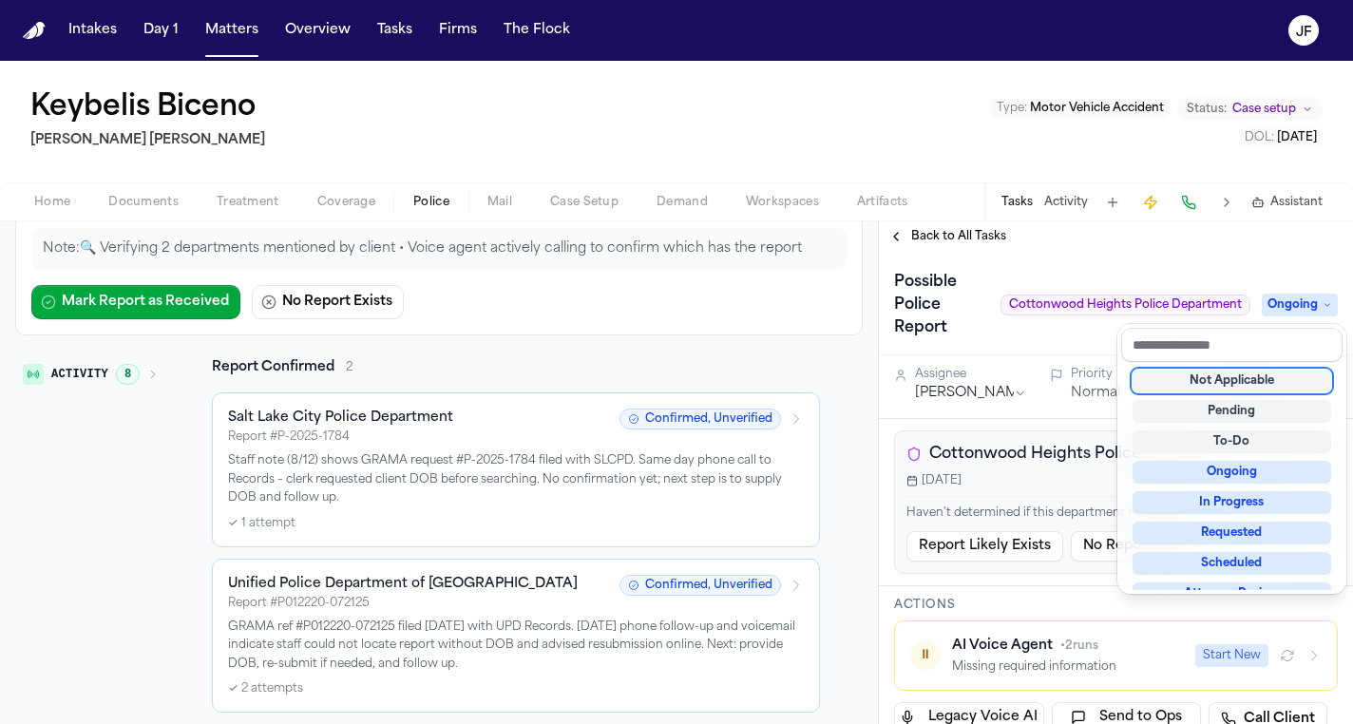
click at [1023, 326] on div "Possible Police Report Cottonwood Heights Police Department Ongoing" at bounding box center [1116, 305] width 444 height 76
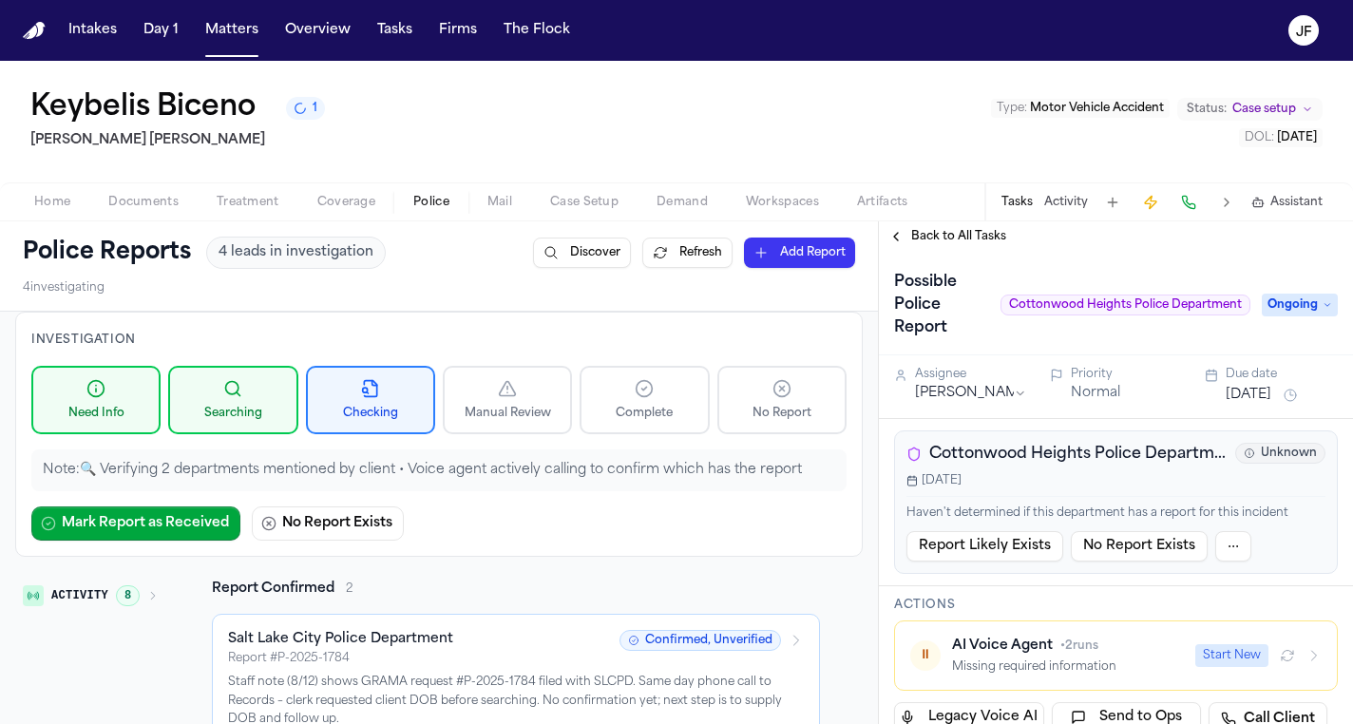
click at [1066, 206] on button "Activity" at bounding box center [1066, 202] width 44 height 15
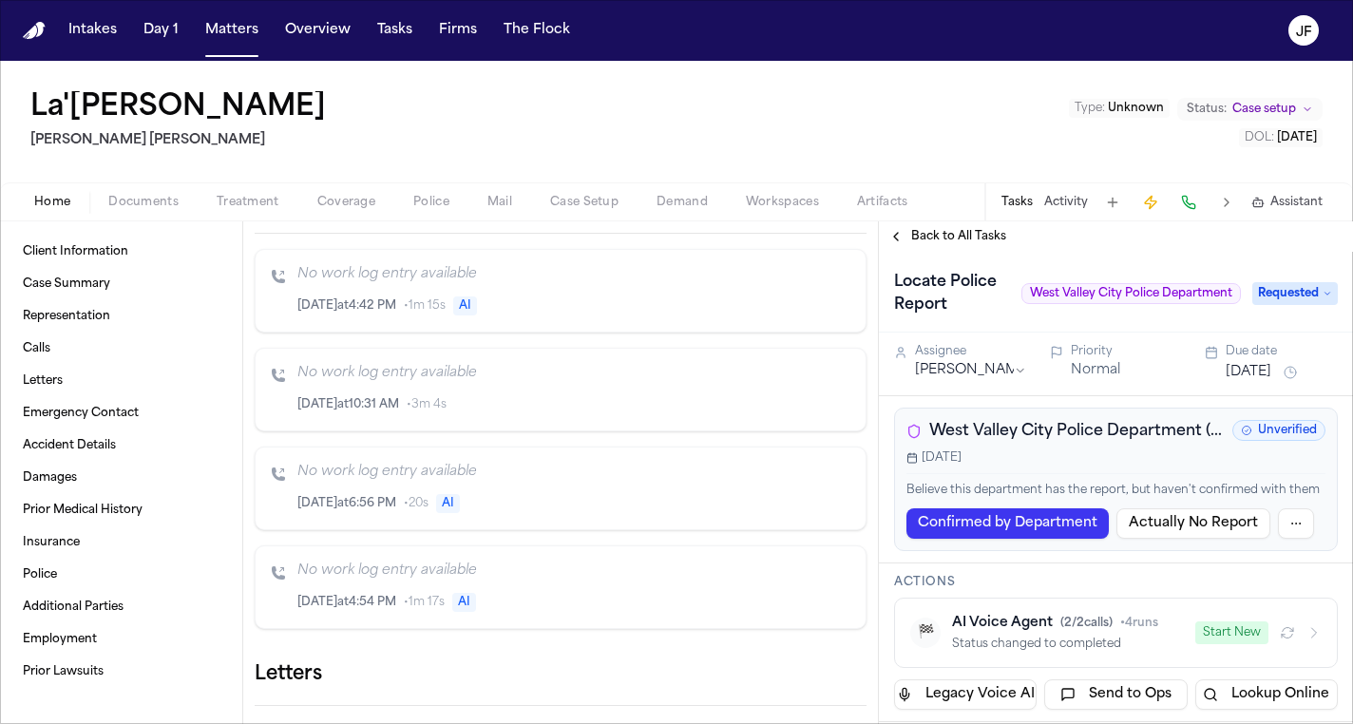
scroll to position [571, 0]
click at [96, 259] on link "Client Information" at bounding box center [121, 252] width 212 height 30
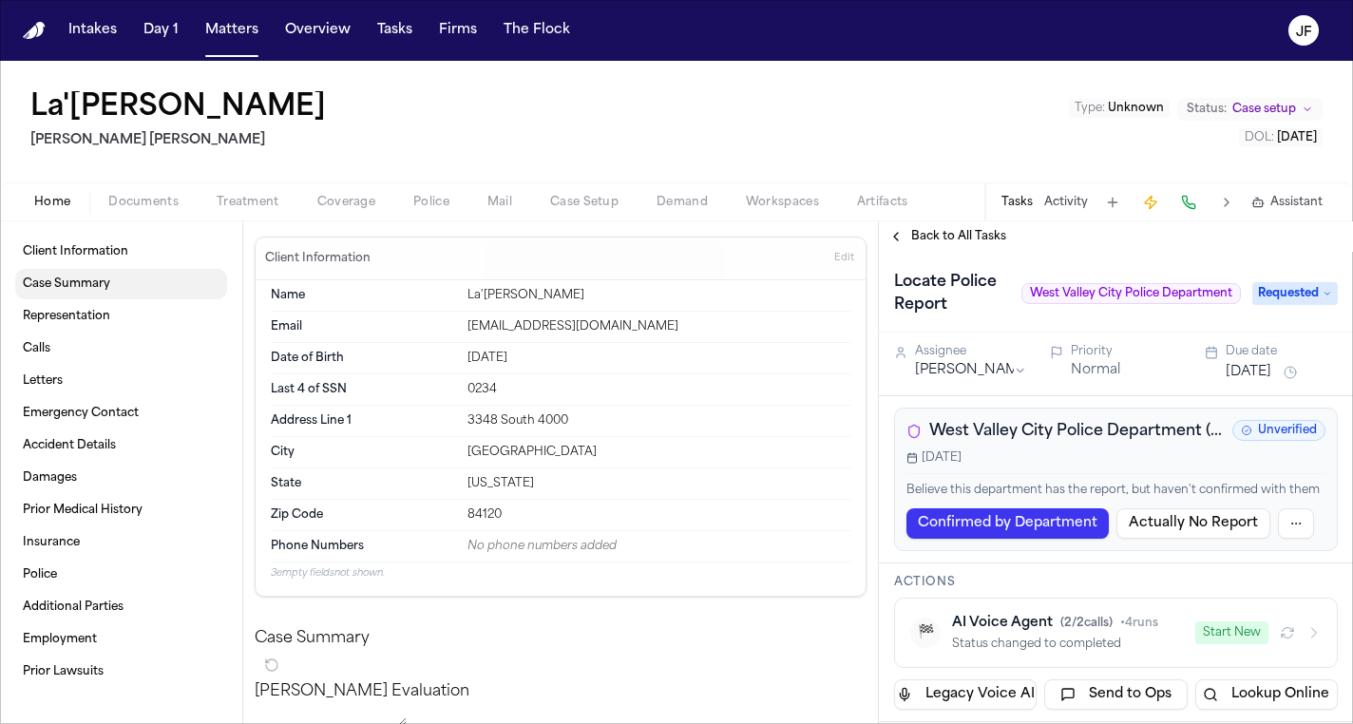
click at [93, 297] on link "Case Summary" at bounding box center [121, 284] width 212 height 30
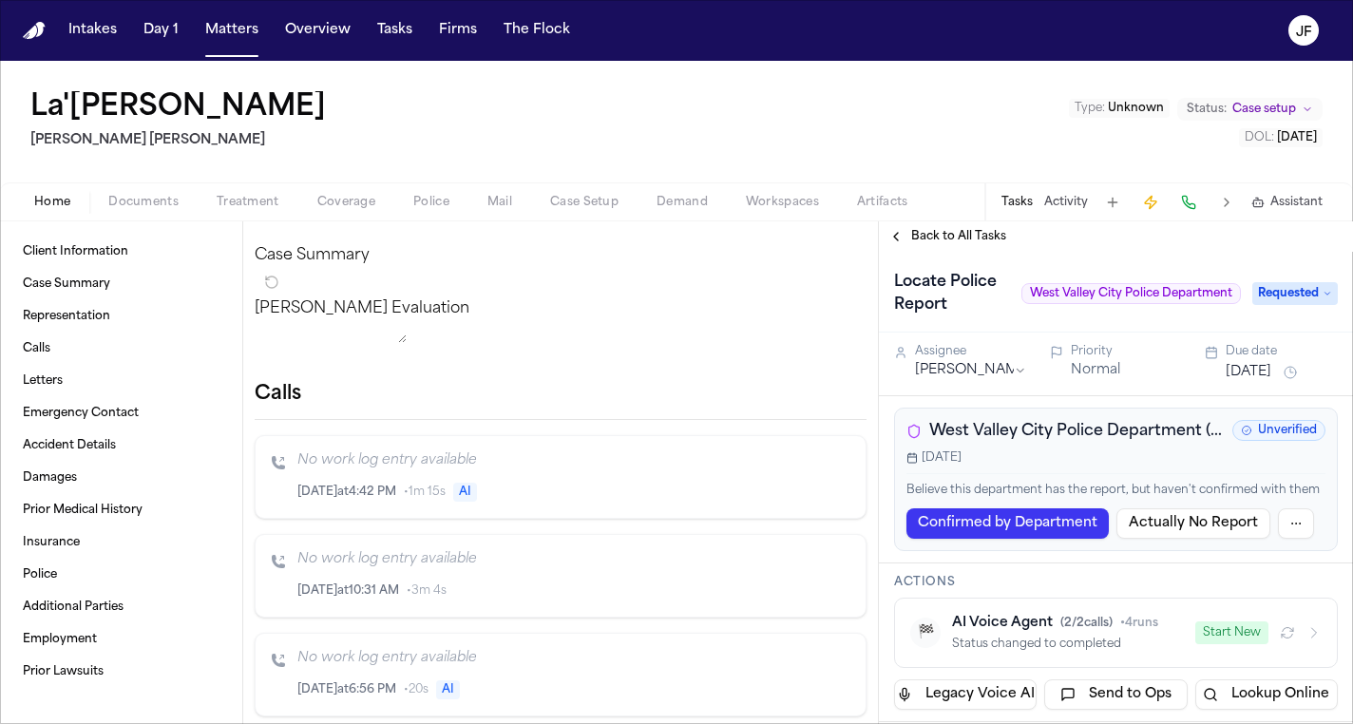
click at [124, 228] on div "Client Information Case Summary Representation Calls Letters Emergency Contact …" at bounding box center [121, 472] width 242 height 503
click at [133, 220] on div "Home Documents Treatment Coverage Police Mail Case Setup Demand Workspaces Arti…" at bounding box center [676, 201] width 1353 height 38
click at [150, 205] on span "Documents" at bounding box center [143, 202] width 70 height 15
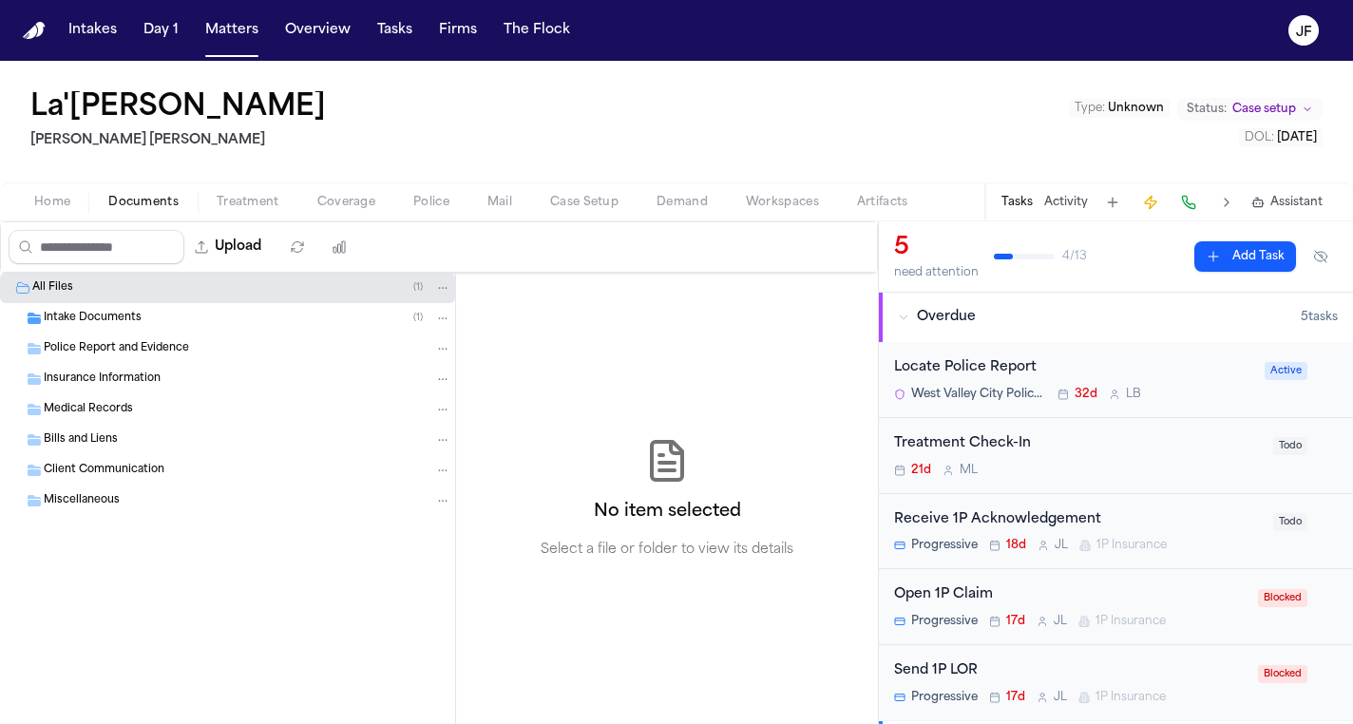
click at [103, 303] on div "Intake Documents ( 1 )" at bounding box center [227, 318] width 455 height 30
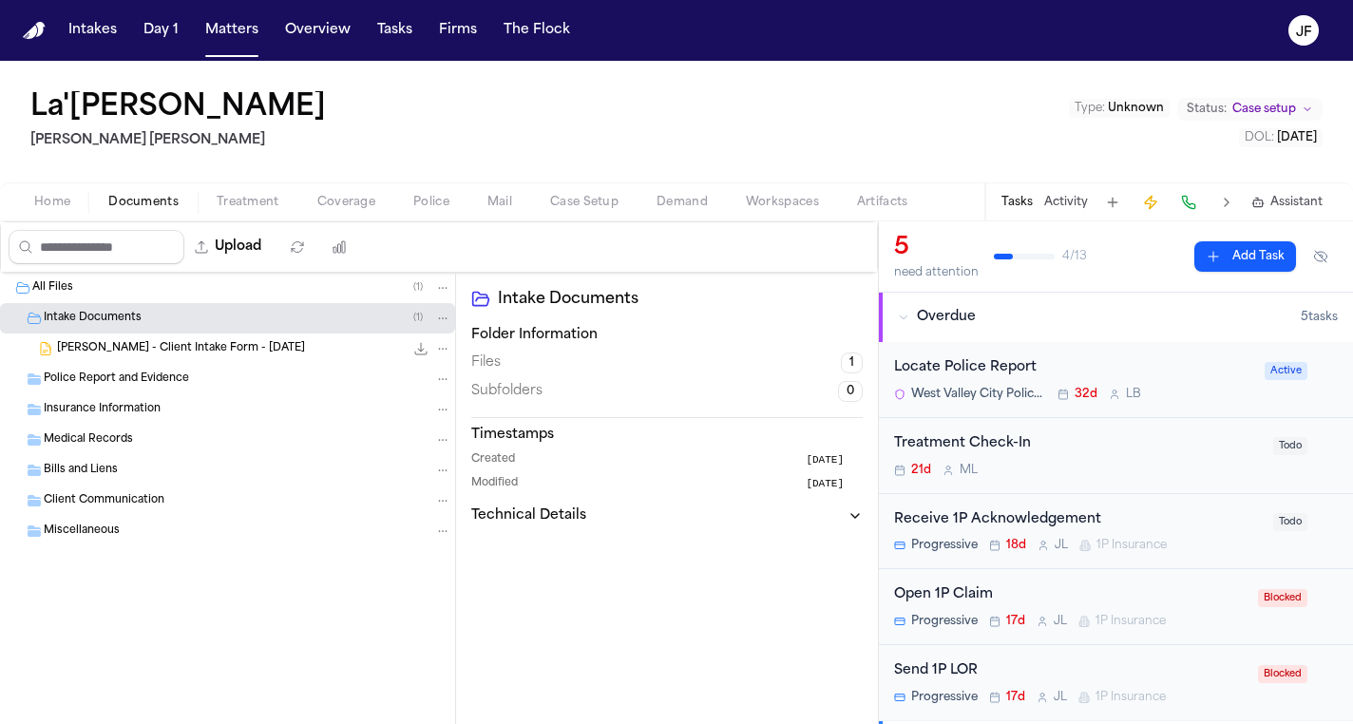
click at [115, 349] on span "L. Newbins - Client Intake Form - 7.10.25" at bounding box center [181, 349] width 248 height 16
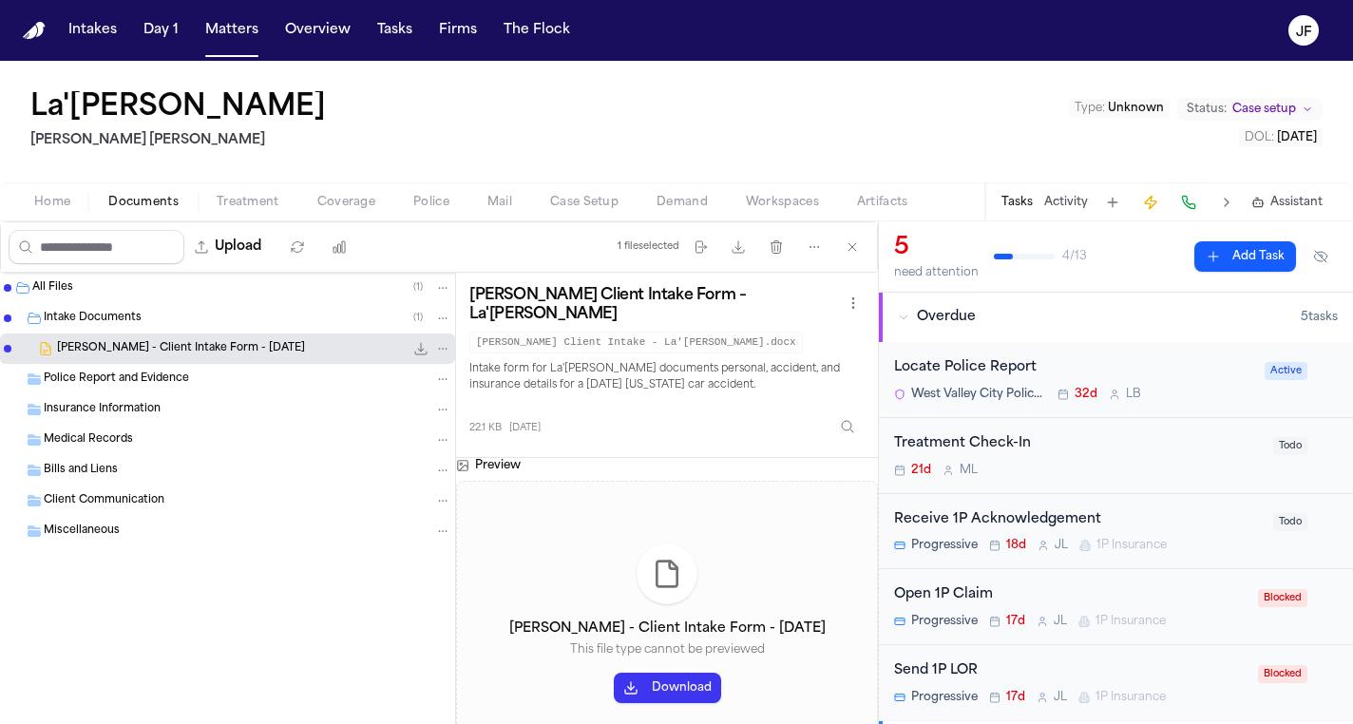
click at [426, 351] on icon "File: L. Newbins - Client Intake Form - 7.10.25" at bounding box center [420, 348] width 15 height 15
click at [927, 379] on div "Locate Police Report West Valley City Police Department 32d L B" at bounding box center [1073, 379] width 359 height 45
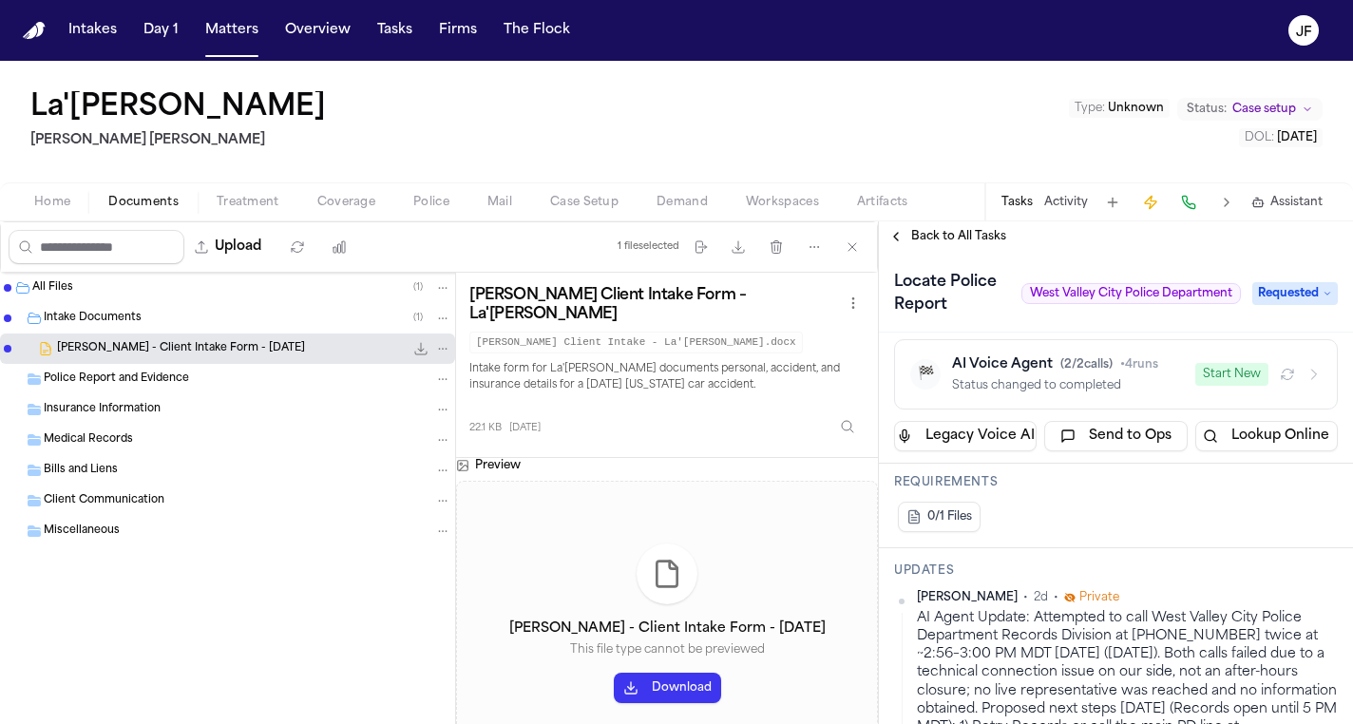
scroll to position [327, 0]
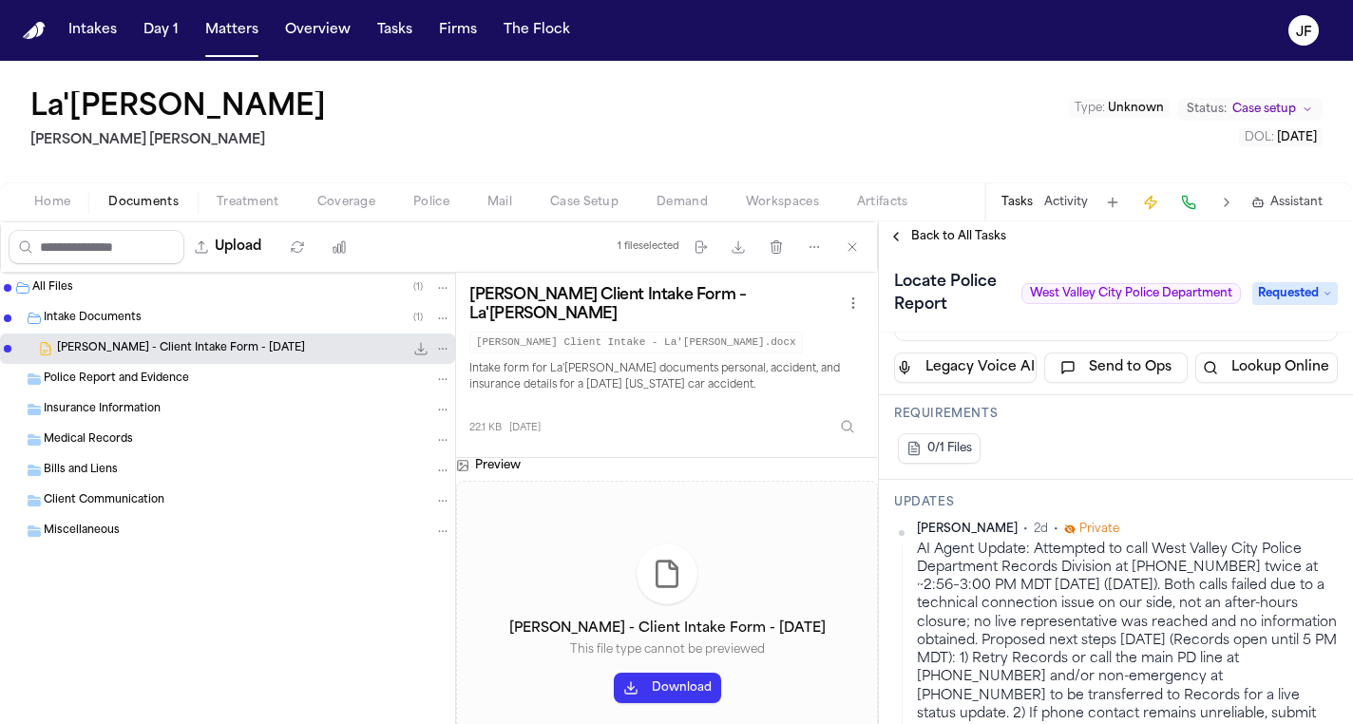
click at [432, 191] on button "Police" at bounding box center [431, 202] width 74 height 23
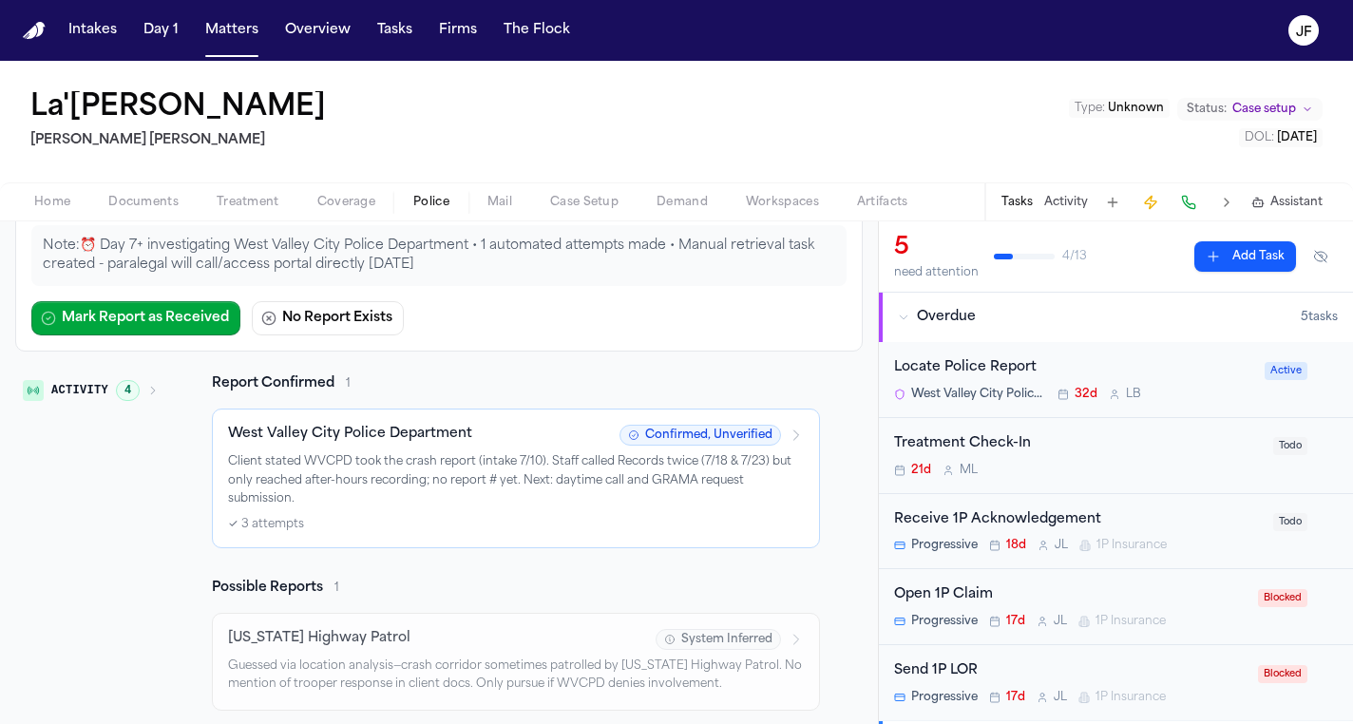
scroll to position [223, 0]
click at [250, 492] on p "Client stated WVCPD took the crash report (intake 7/10). Staff called Records t…" at bounding box center [516, 482] width 576 height 56
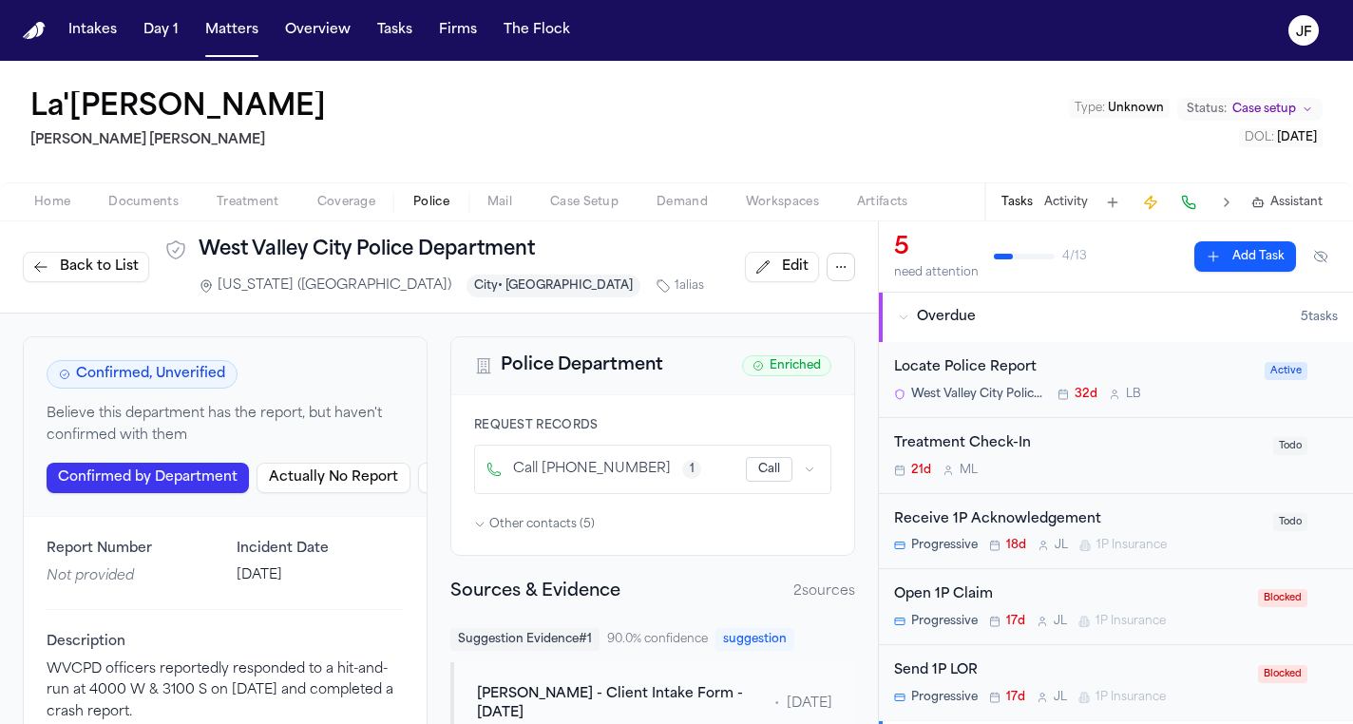
click at [1071, 205] on button "Activity" at bounding box center [1066, 202] width 44 height 15
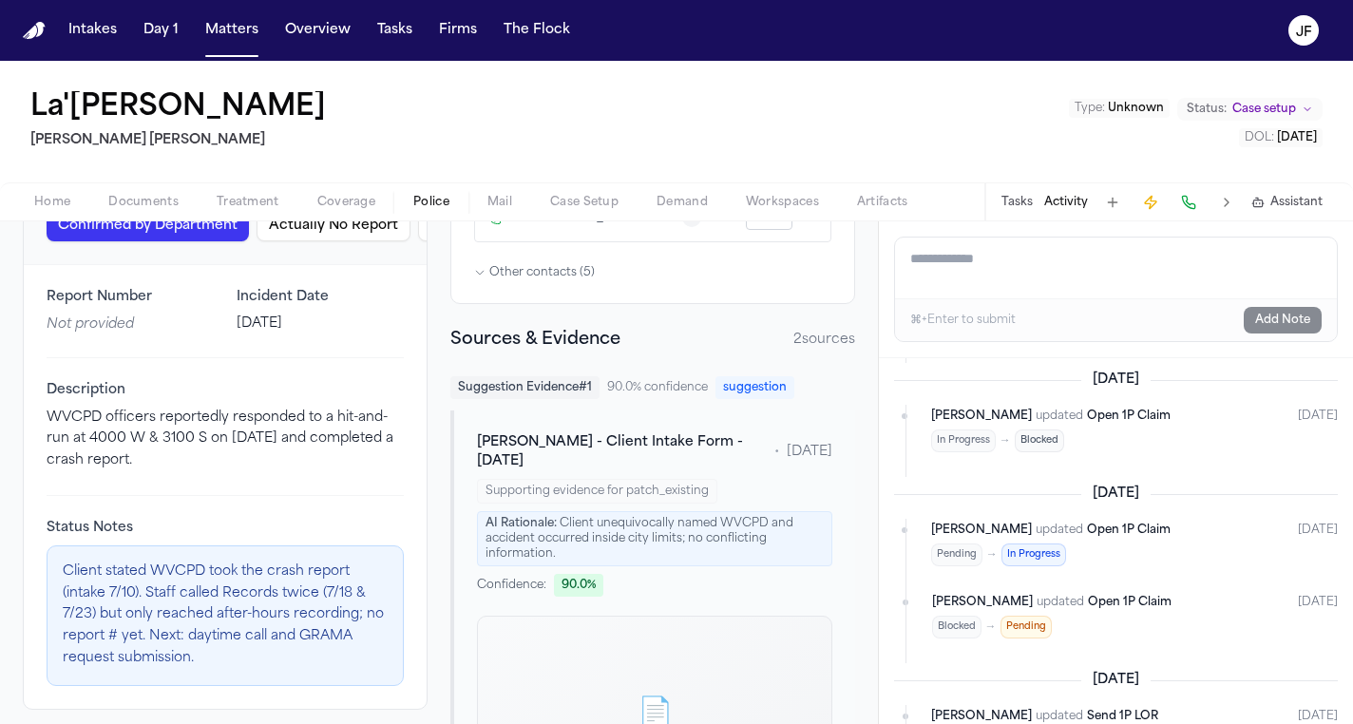
scroll to position [269, 0]
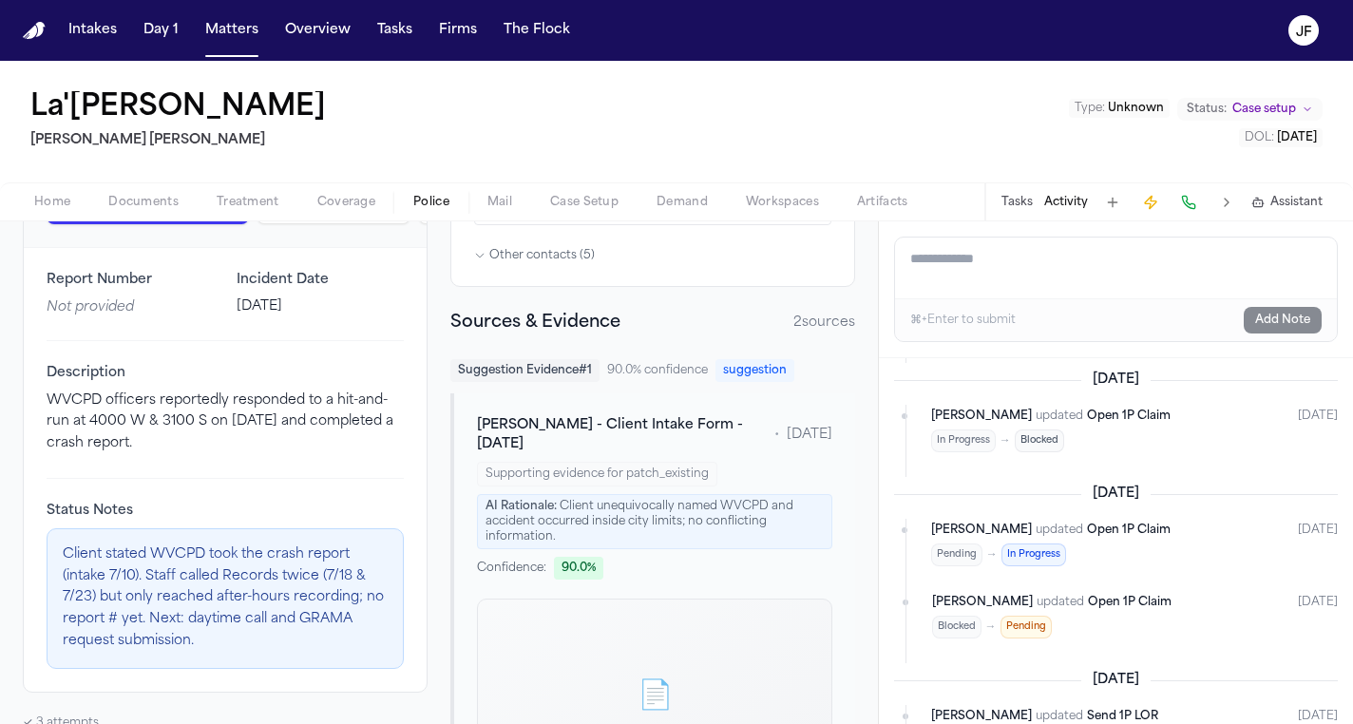
click at [141, 203] on span "Documents" at bounding box center [143, 202] width 70 height 15
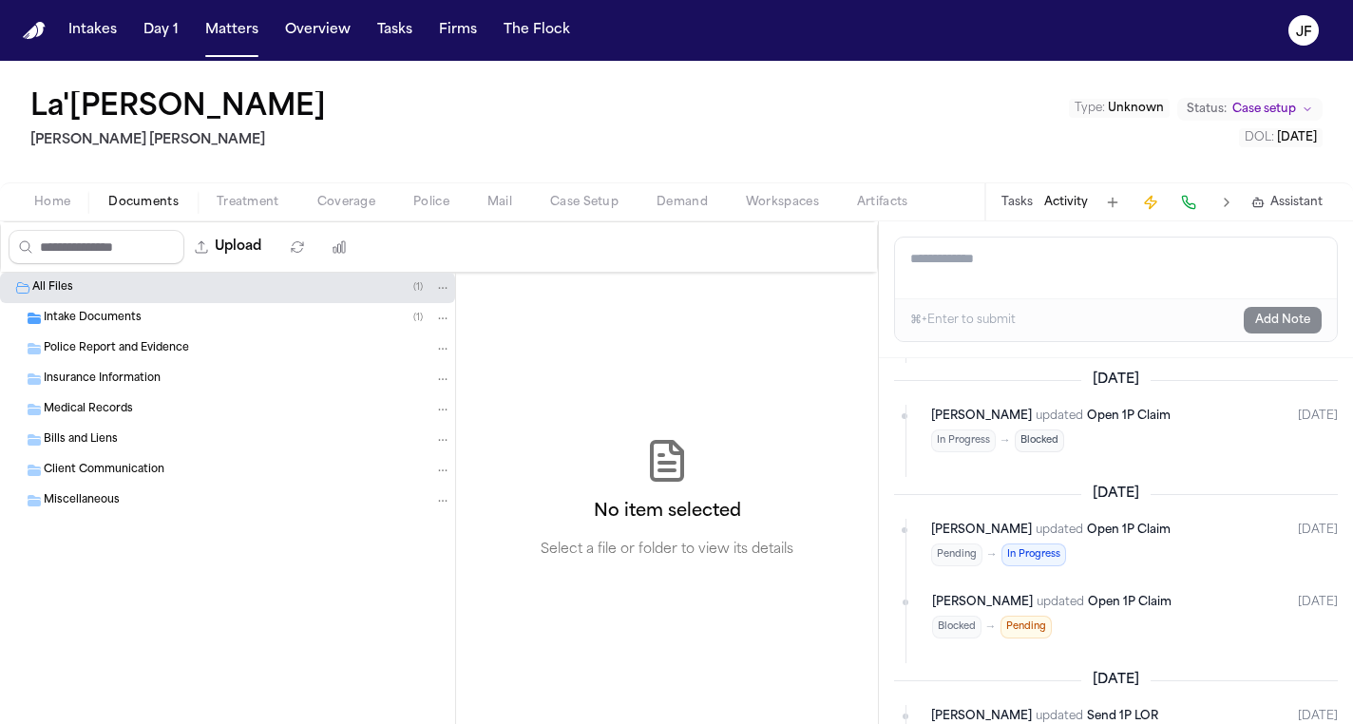
click at [105, 318] on span "Intake Documents" at bounding box center [93, 319] width 98 height 16
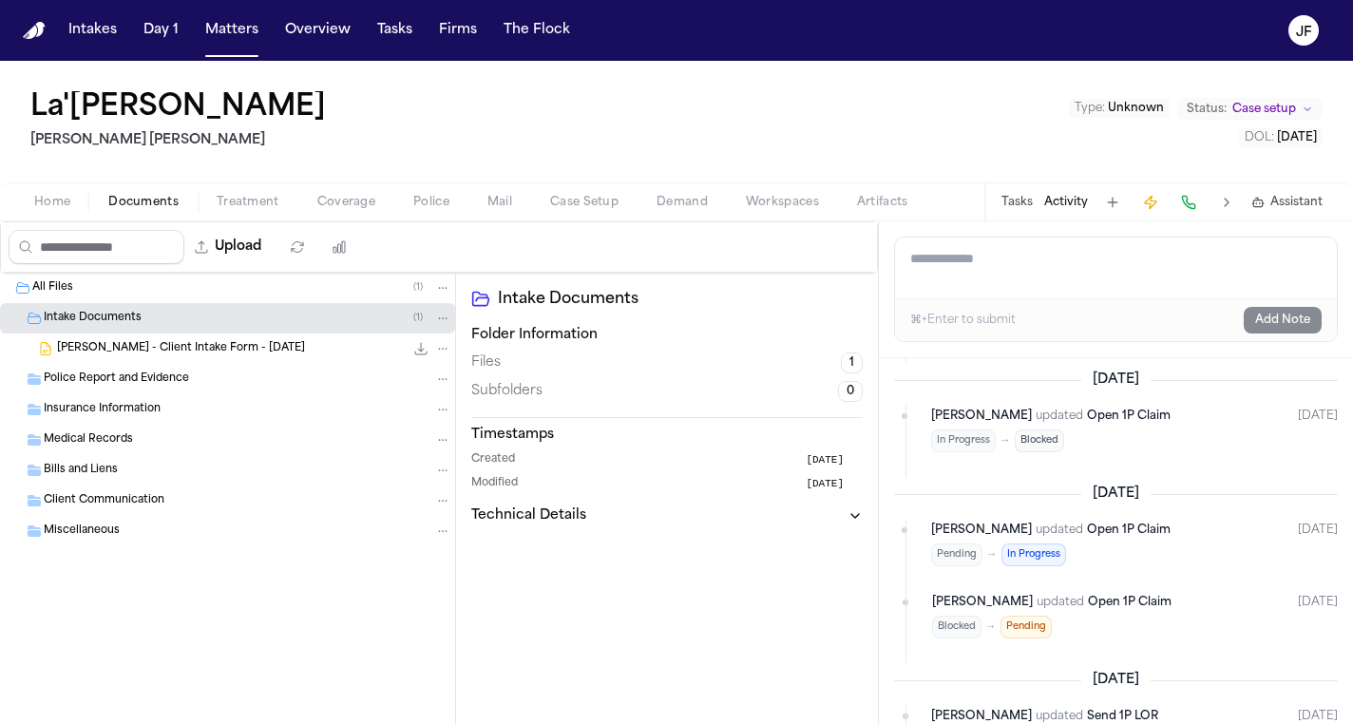
click at [262, 346] on span "L. Newbins - Client Intake Form - 7.10.25" at bounding box center [181, 349] width 248 height 16
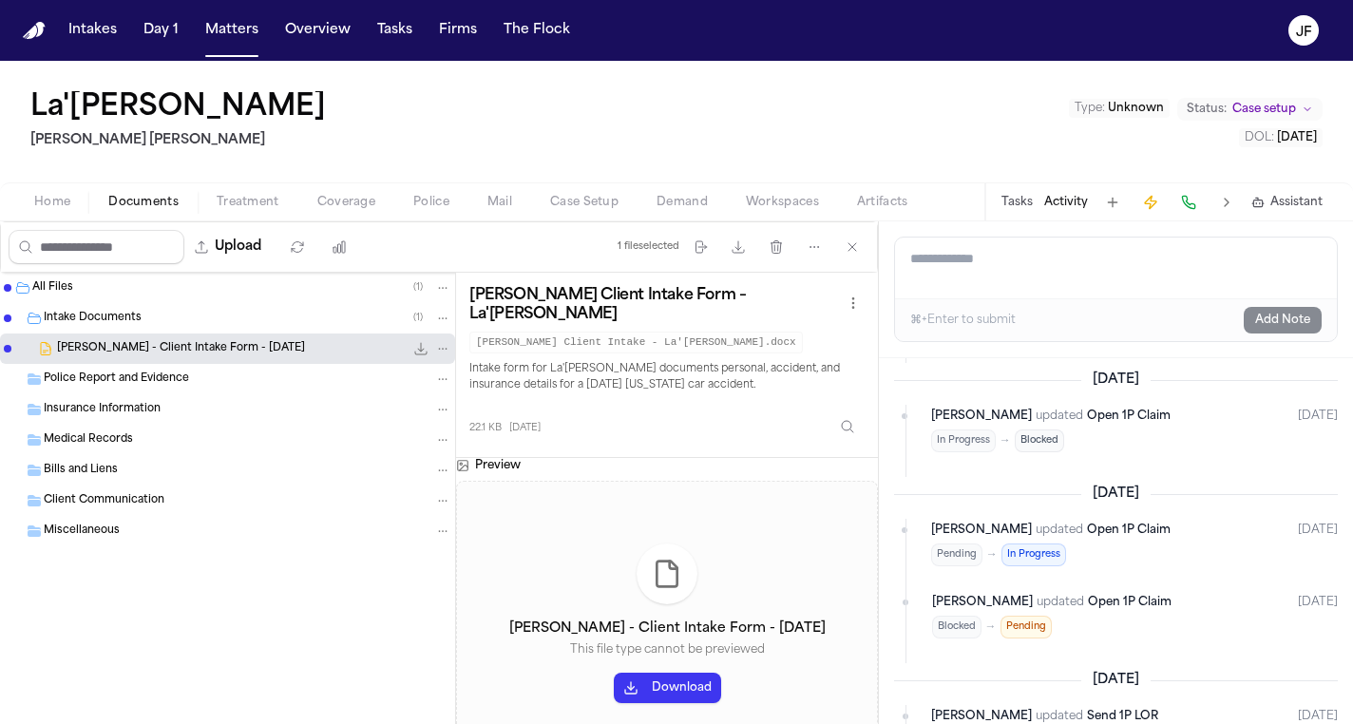
click at [428, 349] on icon "File: L. Newbins - Client Intake Form - 7.10.25" at bounding box center [420, 348] width 15 height 15
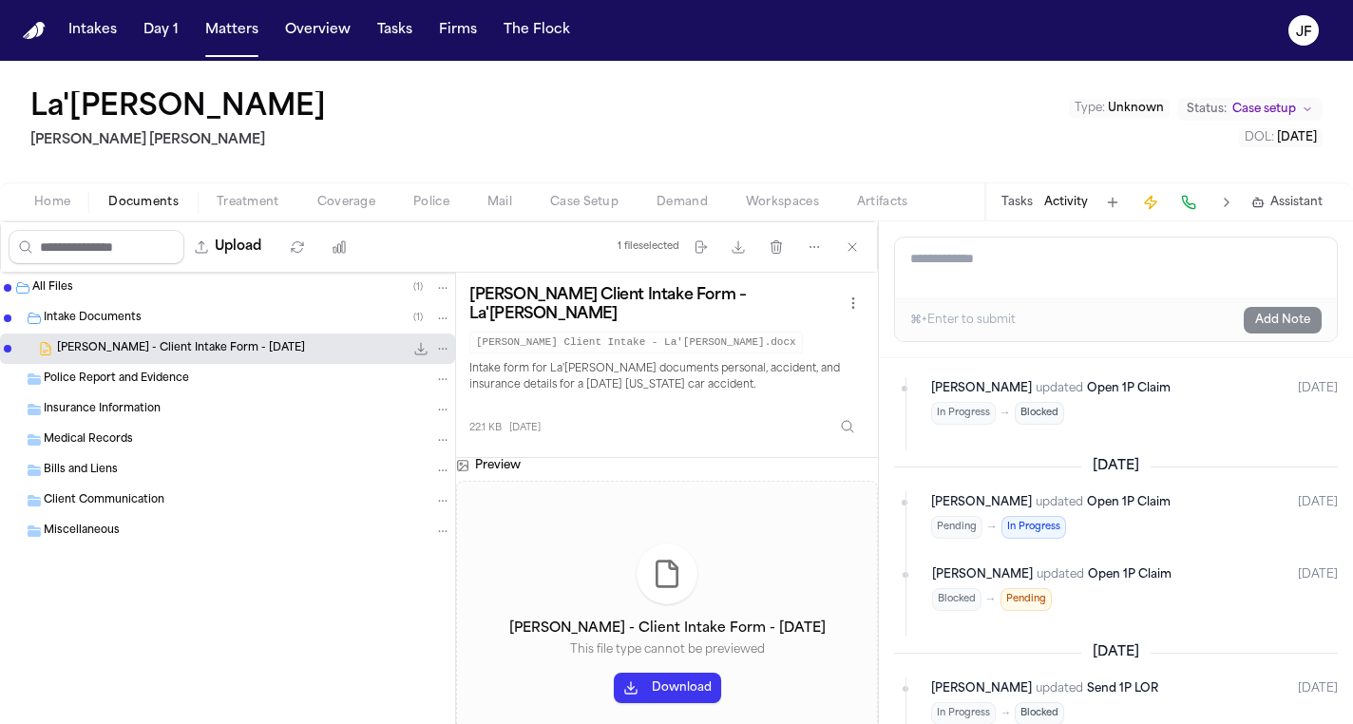
click at [364, 226] on div "Upload" at bounding box center [182, 246] width 363 height 49
click at [367, 210] on span "Coverage" at bounding box center [346, 202] width 58 height 15
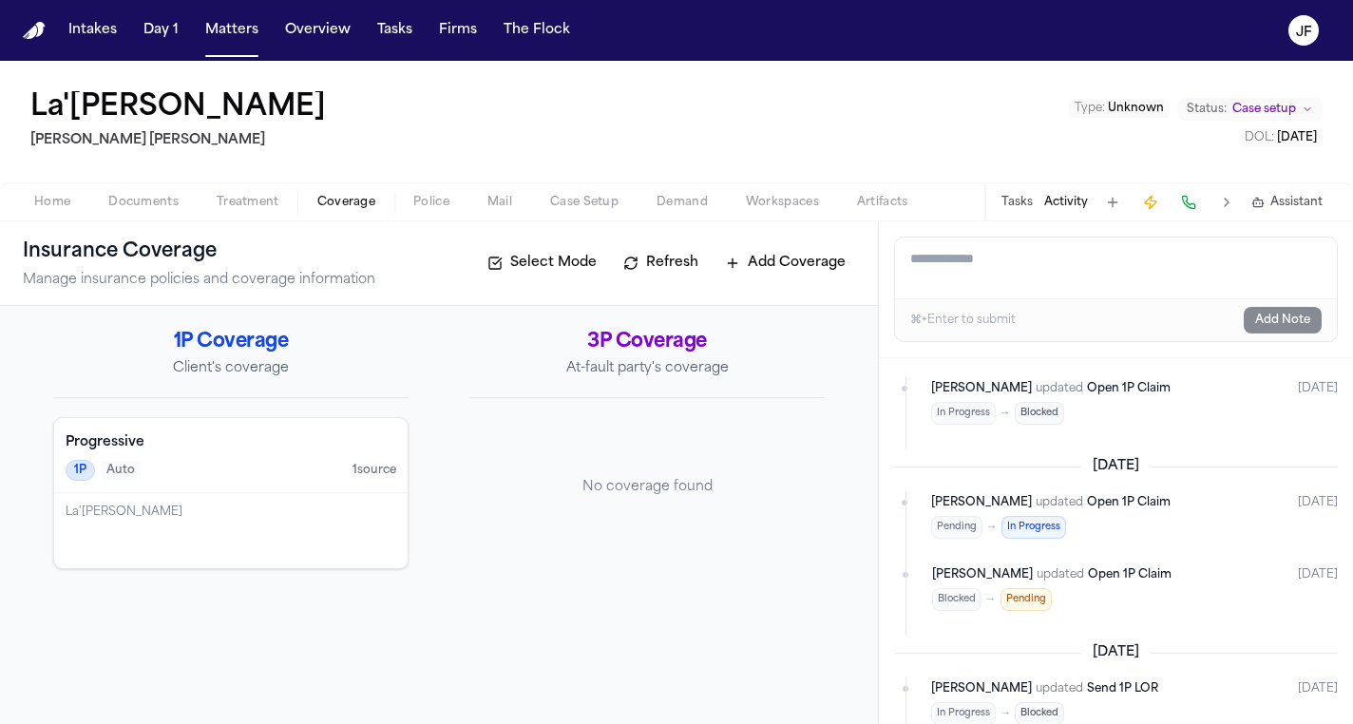
click at [411, 205] on button "Police" at bounding box center [431, 202] width 74 height 23
